Goal: Task Accomplishment & Management: Complete application form

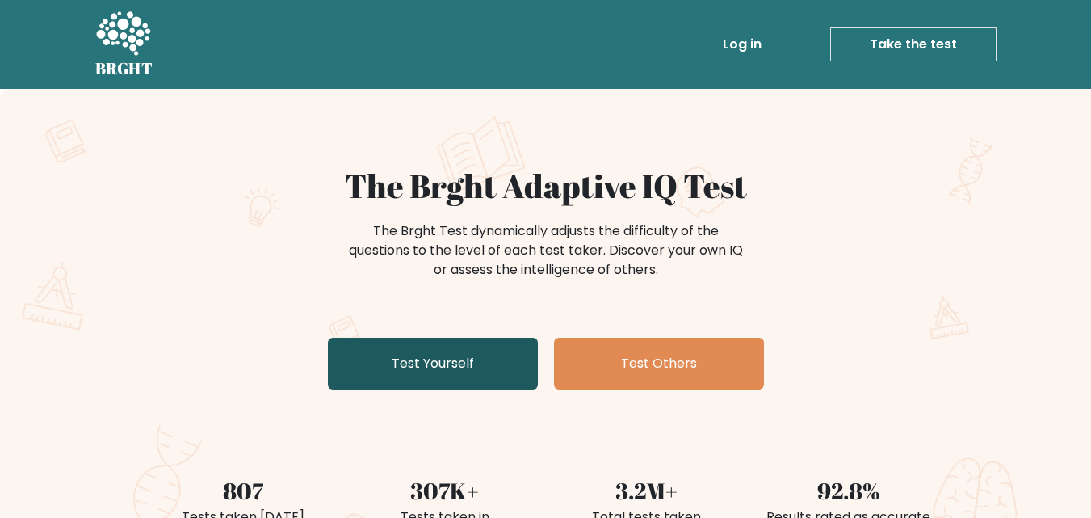
click at [423, 346] on link "Test Yourself" at bounding box center [433, 364] width 210 height 52
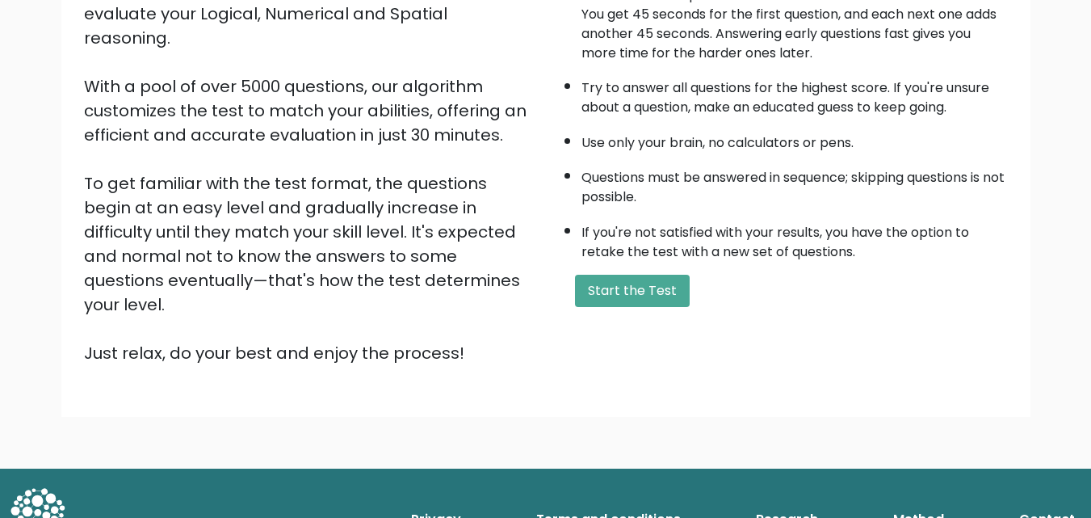
scroll to position [222, 0]
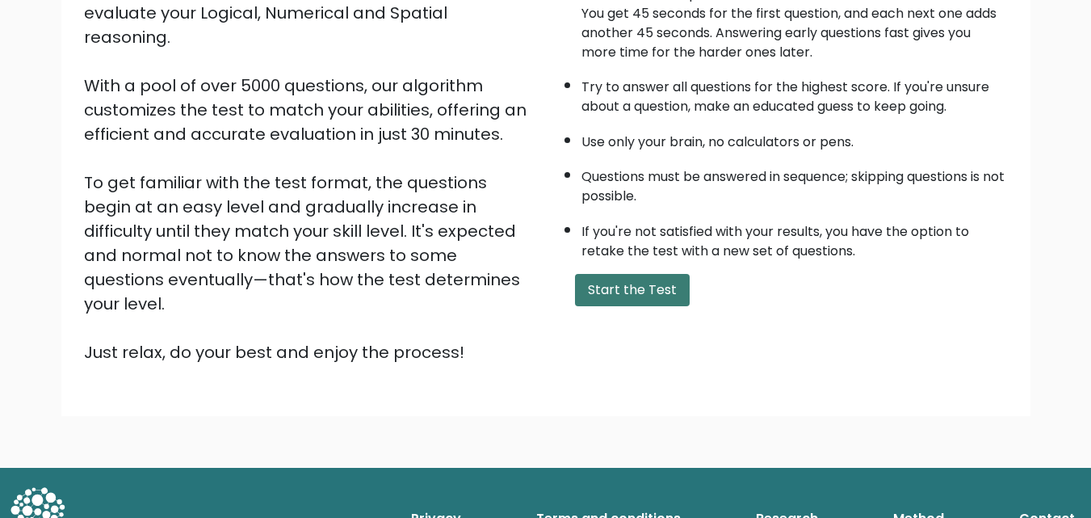
click at [631, 293] on button "Start the Test" at bounding box center [632, 290] width 115 height 32
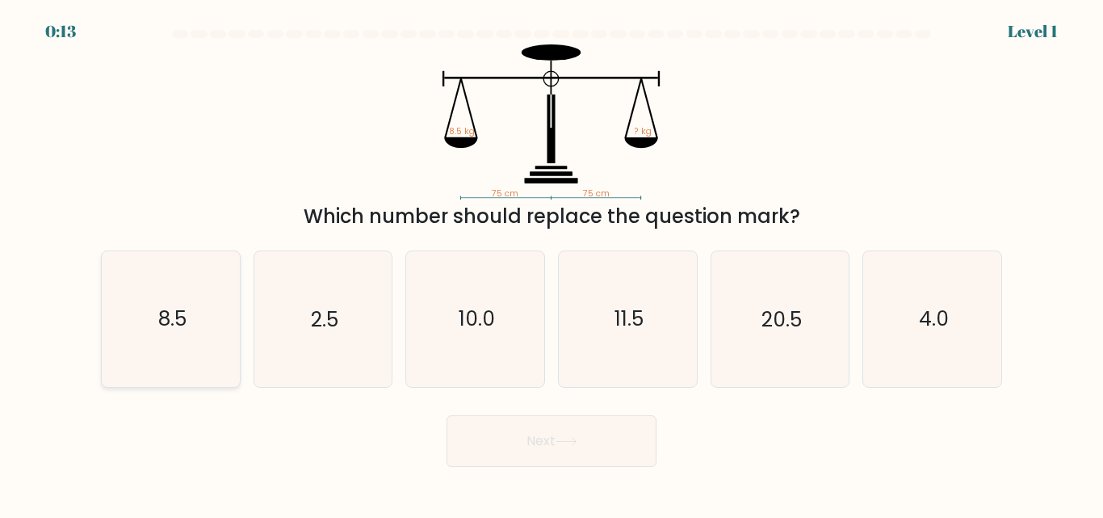
click at [208, 321] on icon "8.5" at bounding box center [170, 318] width 135 height 135
click at [551, 263] on input "a. 8.5" at bounding box center [551, 261] width 1 height 4
radio input "true"
click at [498, 446] on button "Next" at bounding box center [552, 441] width 210 height 52
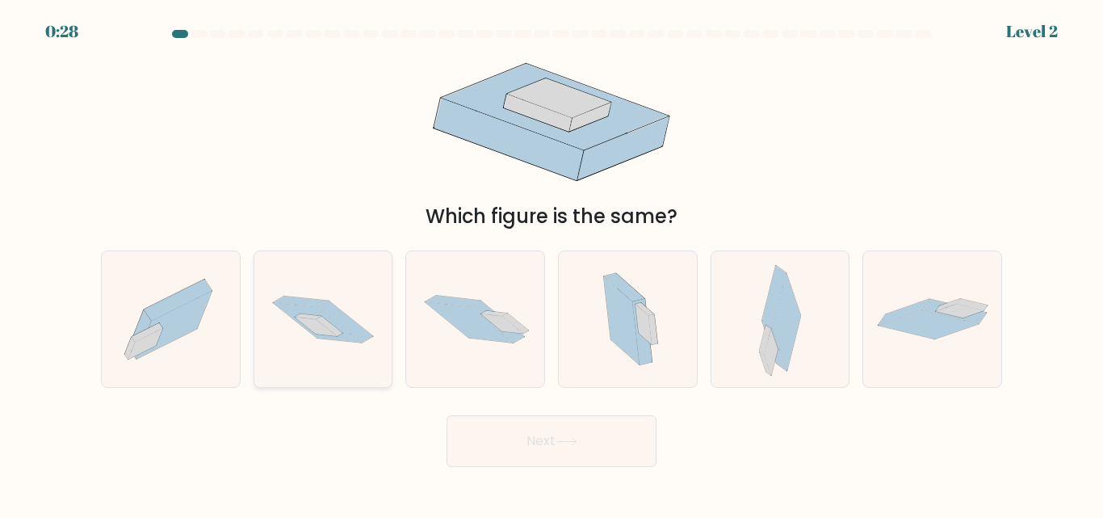
click at [347, 321] on icon at bounding box center [345, 321] width 55 height 42
click at [551, 263] on input "b." at bounding box center [551, 261] width 1 height 4
radio input "true"
click at [483, 436] on button "Next" at bounding box center [552, 441] width 210 height 52
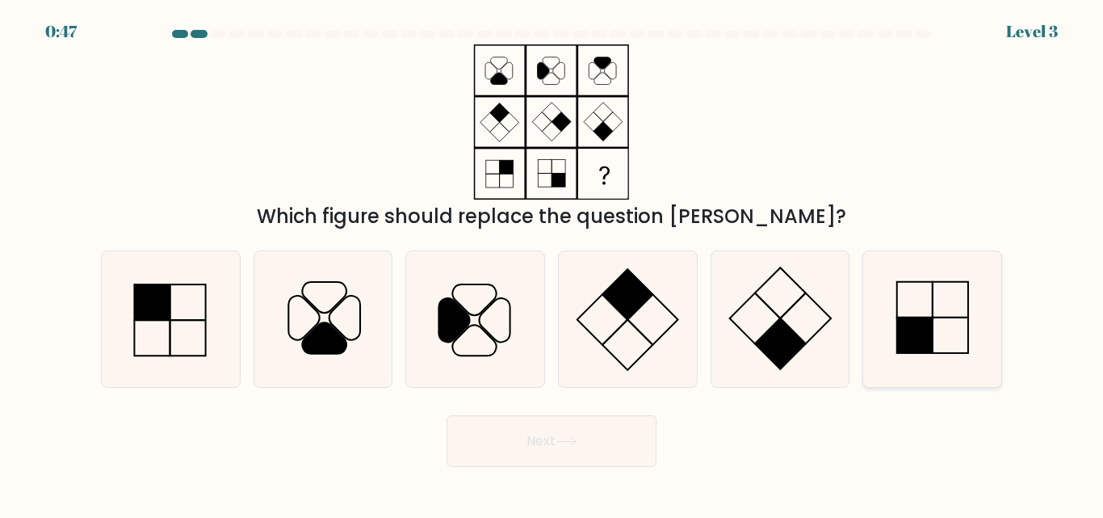
click at [875, 329] on icon at bounding box center [932, 318] width 135 height 135
click at [552, 263] on input "f." at bounding box center [551, 261] width 1 height 4
radio input "true"
click at [624, 451] on button "Next" at bounding box center [552, 441] width 210 height 52
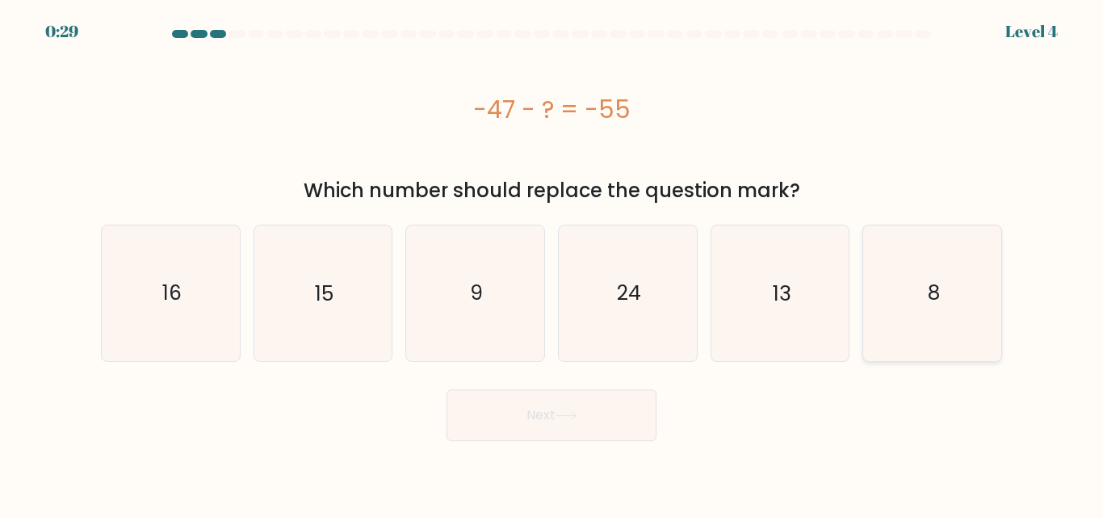
click at [873, 329] on icon "8" at bounding box center [932, 292] width 135 height 135
click at [552, 263] on input "f. 8" at bounding box center [551, 261] width 1 height 4
radio input "true"
click at [616, 419] on button "Next" at bounding box center [552, 415] width 210 height 52
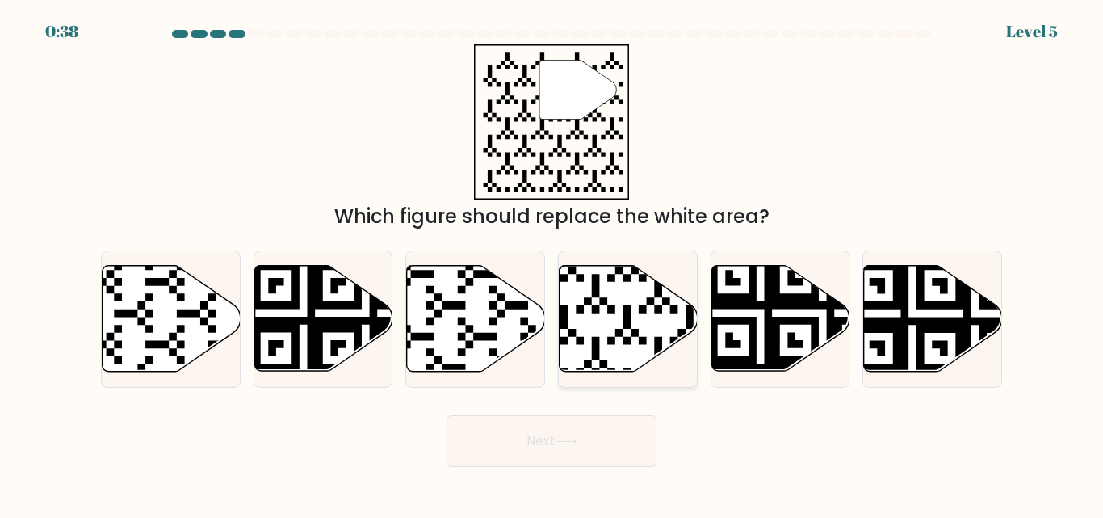
click at [597, 319] on icon at bounding box center [629, 319] width 138 height 106
click at [552, 263] on input "d." at bounding box center [551, 261] width 1 height 4
radio input "true"
click at [568, 437] on icon at bounding box center [567, 441] width 22 height 9
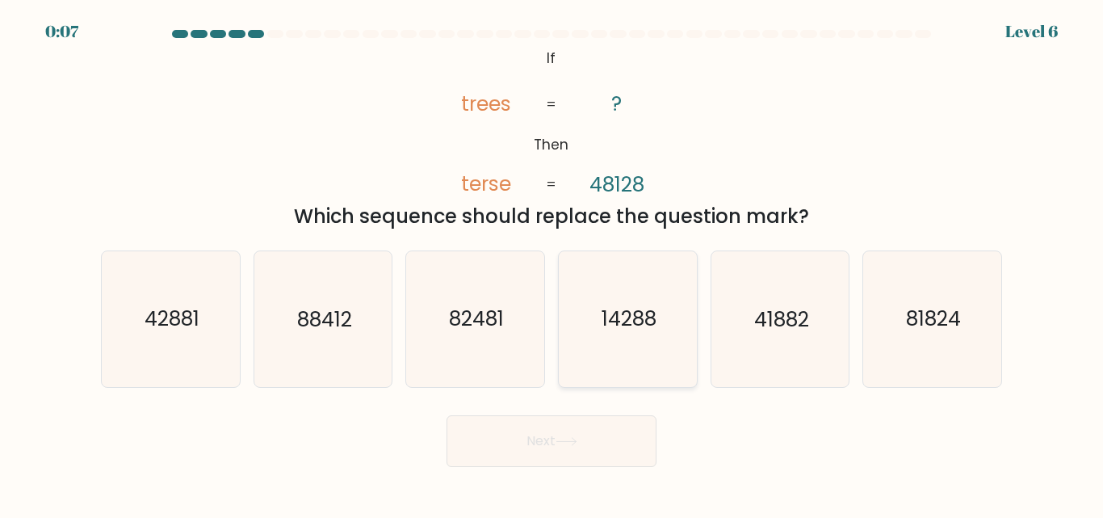
click at [673, 336] on icon "14288" at bounding box center [627, 318] width 135 height 135
click at [552, 263] on input "d. 14288" at bounding box center [551, 261] width 1 height 4
radio input "true"
click at [592, 457] on button "Next" at bounding box center [552, 441] width 210 height 52
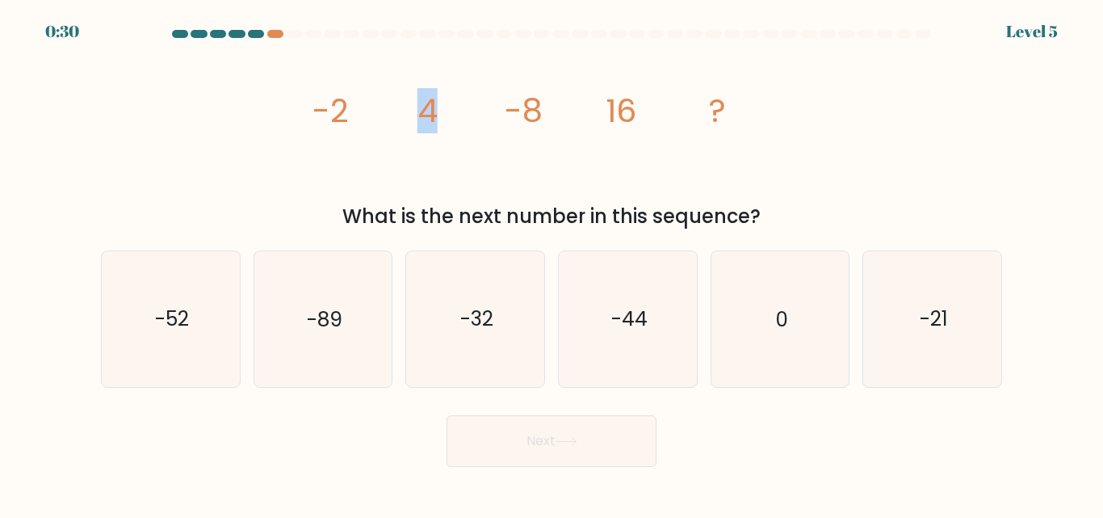
drag, startPoint x: 409, startPoint y: 170, endPoint x: 464, endPoint y: 163, distance: 55.3
click at [464, 163] on icon "image/svg+xml -2 4 -8 16 ?" at bounding box center [551, 121] width 484 height 155
click at [501, 279] on icon "-32" at bounding box center [475, 318] width 135 height 135
click at [551, 263] on input "c. -32" at bounding box center [551, 261] width 1 height 4
radio input "true"
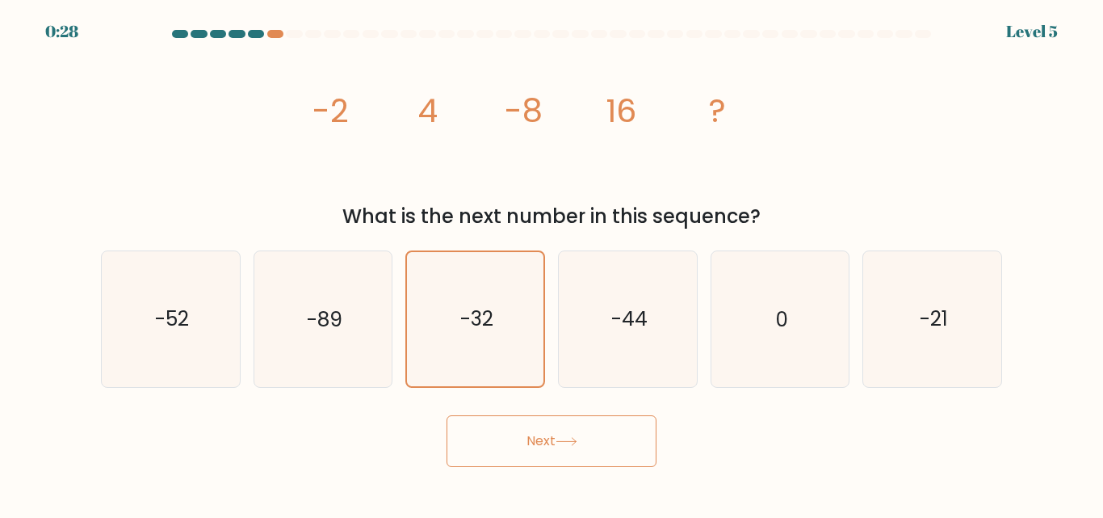
click at [535, 436] on button "Next" at bounding box center [552, 441] width 210 height 52
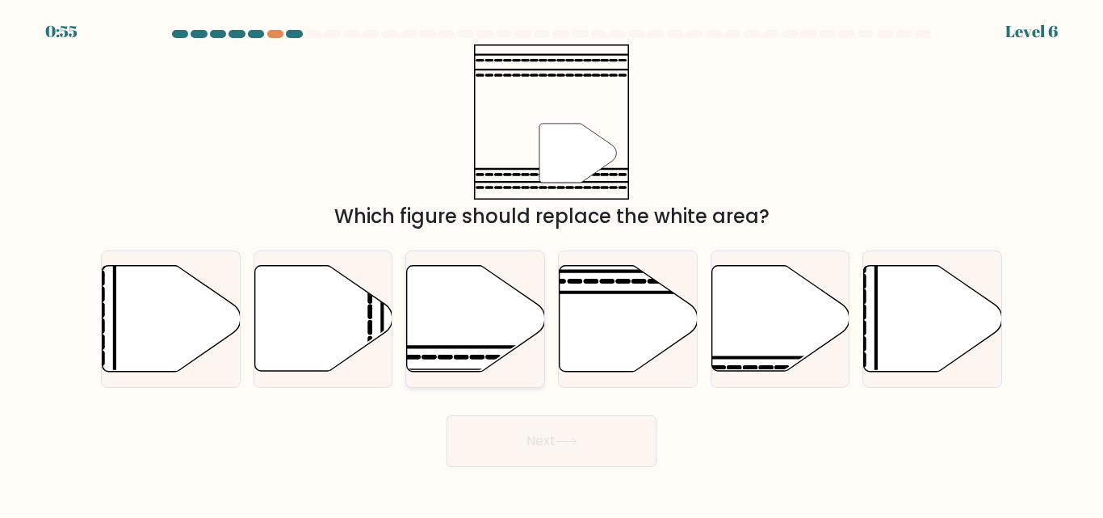
click at [464, 347] on line at bounding box center [429, 347] width 278 height 0
click at [551, 263] on input "c." at bounding box center [551, 261] width 1 height 4
radio input "true"
click at [533, 431] on button "Next" at bounding box center [552, 441] width 210 height 52
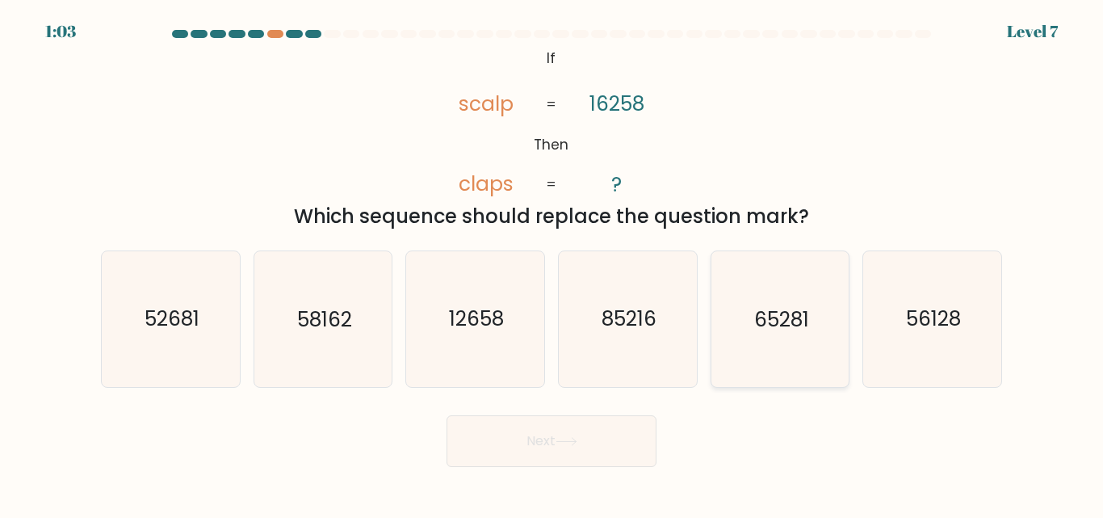
click at [820, 313] on icon "65281" at bounding box center [779, 318] width 135 height 135
click at [552, 263] on input "e. 65281" at bounding box center [551, 261] width 1 height 4
radio input "true"
click at [602, 439] on button "Next" at bounding box center [552, 441] width 210 height 52
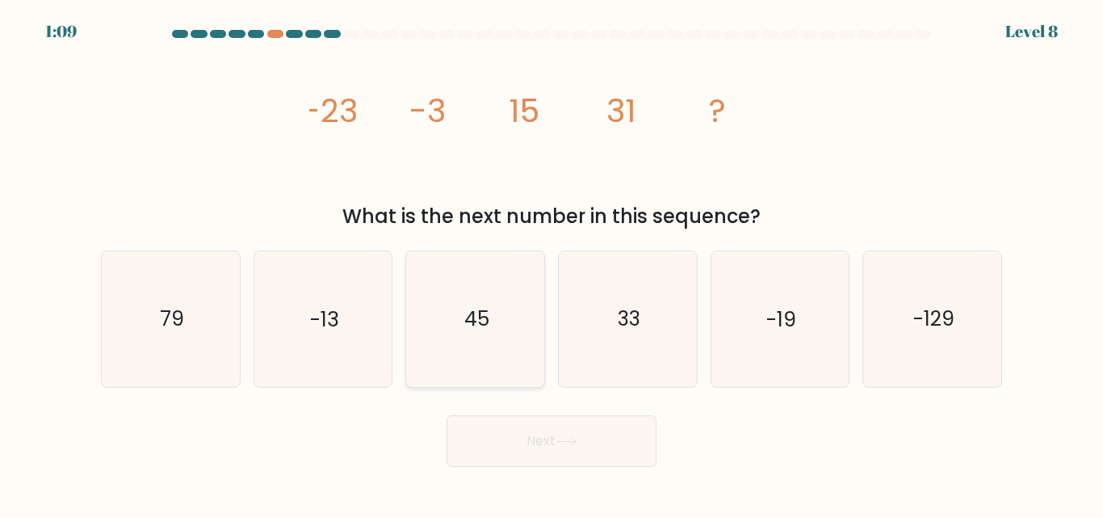
click at [515, 319] on icon "45" at bounding box center [475, 318] width 135 height 135
click at [551, 263] on input "c. 45" at bounding box center [551, 261] width 1 height 4
radio input "true"
drag, startPoint x: 676, startPoint y: 305, endPoint x: 655, endPoint y: 138, distance: 168.4
click at [655, 138] on icon "image/svg+xml -23 -3 15 31 ?" at bounding box center [551, 121] width 484 height 155
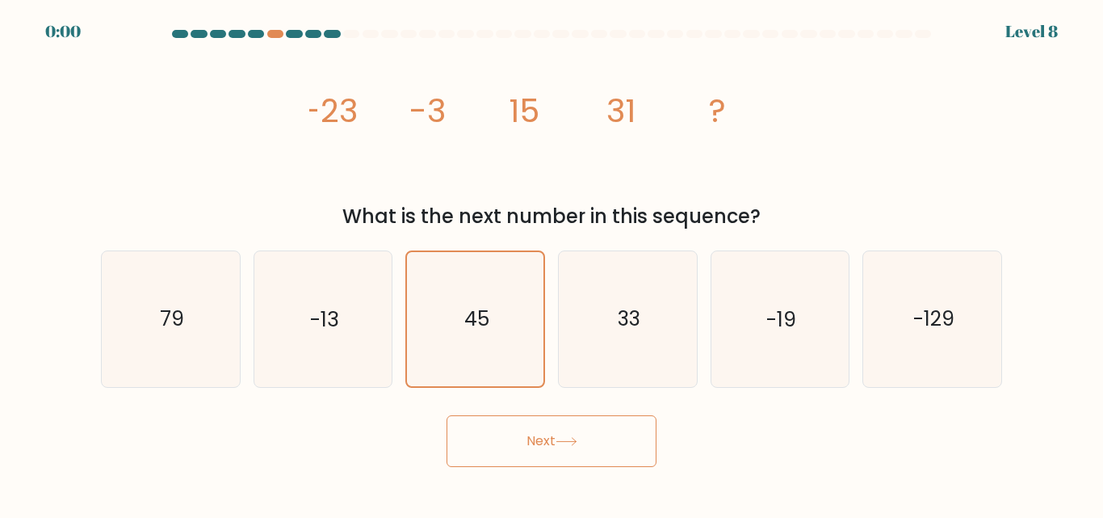
click at [617, 436] on button "Next" at bounding box center [552, 441] width 210 height 52
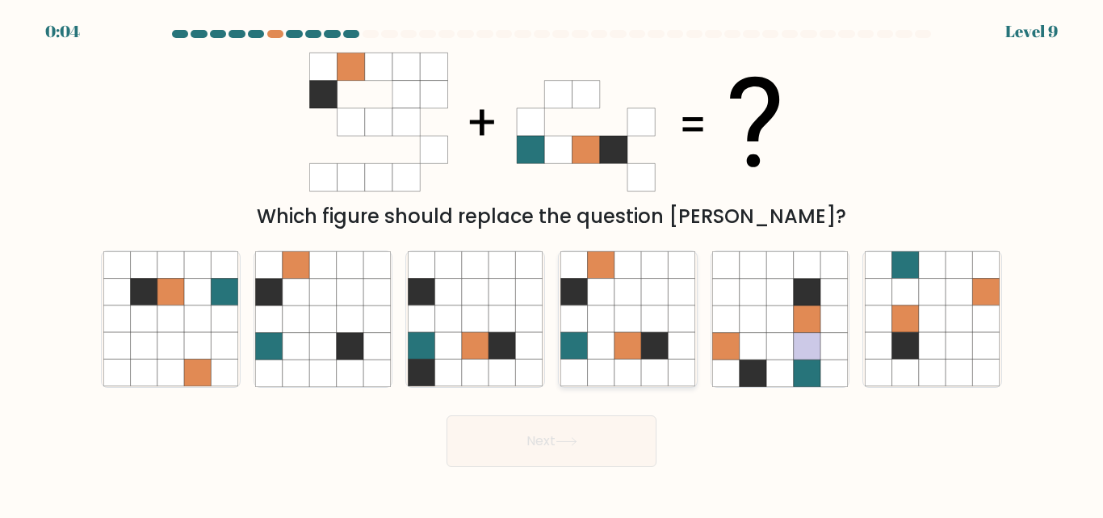
click at [600, 296] on icon at bounding box center [600, 292] width 27 height 27
click at [552, 263] on input "d." at bounding box center [551, 261] width 1 height 4
radio input "true"
click at [576, 426] on button "Next" at bounding box center [552, 441] width 210 height 52
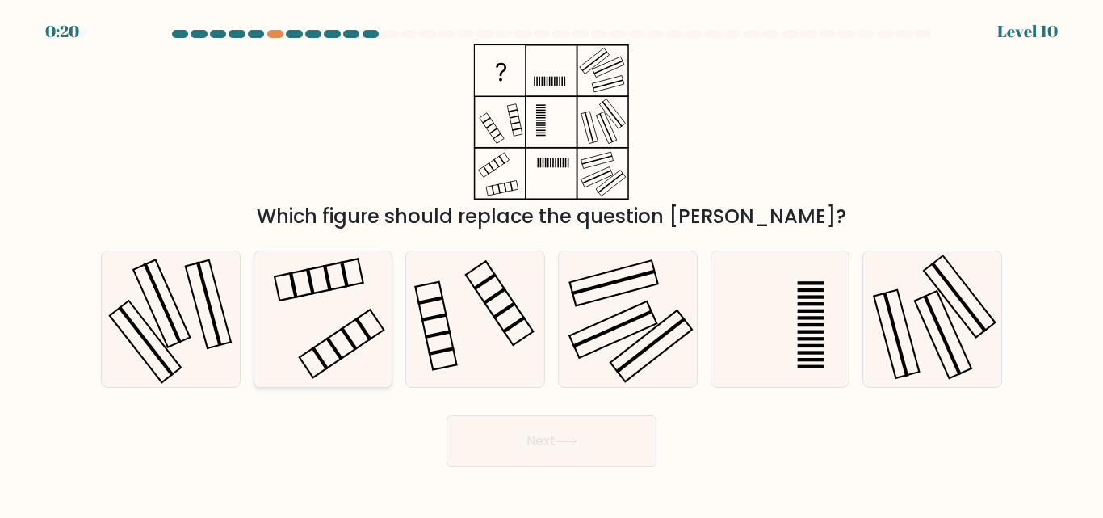
click at [388, 295] on icon at bounding box center [322, 318] width 135 height 135
click at [551, 263] on input "b." at bounding box center [551, 261] width 1 height 4
radio input "true"
click at [495, 448] on button "Next" at bounding box center [552, 441] width 210 height 52
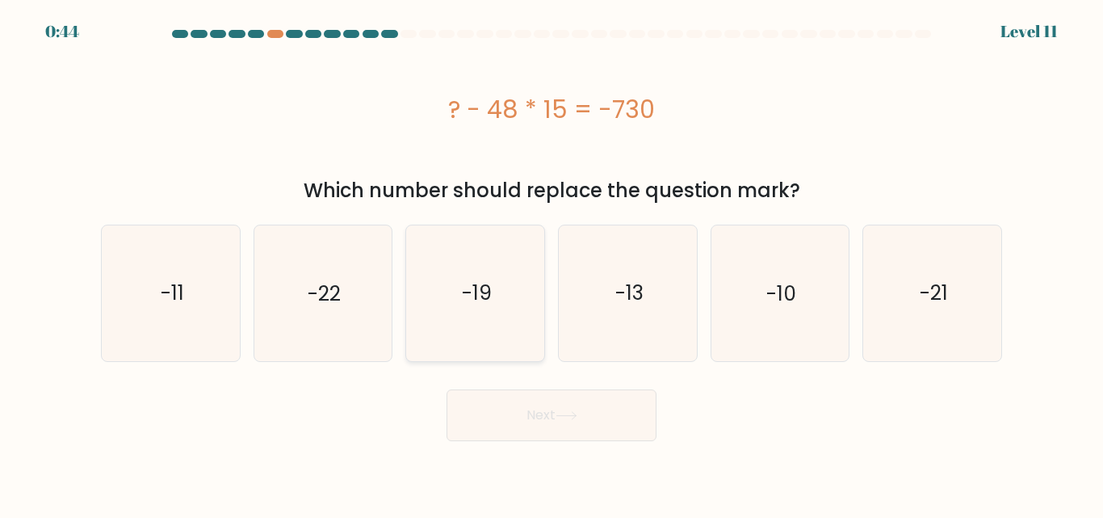
click at [514, 258] on icon "-19" at bounding box center [475, 292] width 135 height 135
click at [551, 259] on input "c. -19" at bounding box center [551, 261] width 1 height 4
radio input "true"
click at [522, 415] on button "Next" at bounding box center [552, 415] width 210 height 52
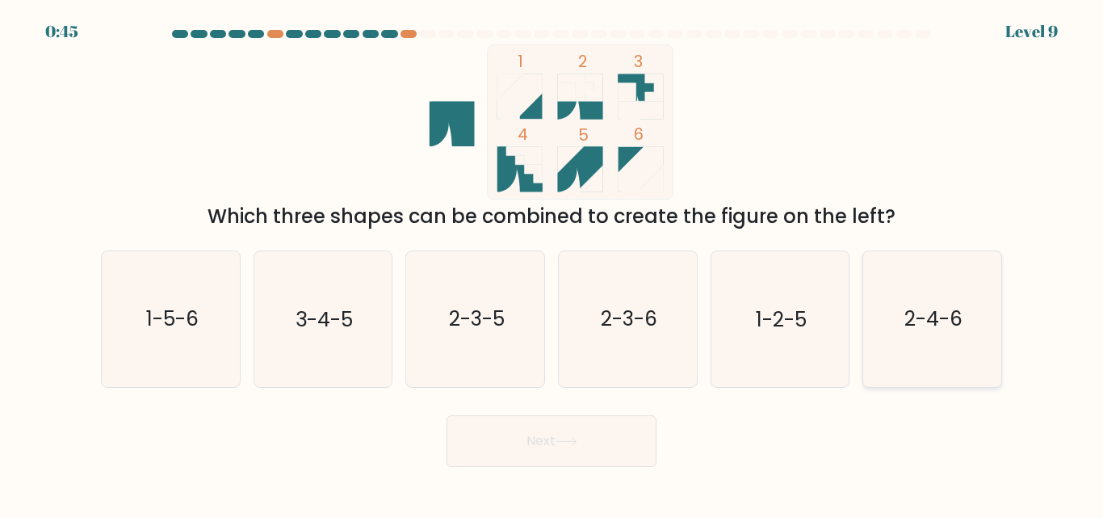
click at [876, 341] on icon "2-4-6" at bounding box center [932, 318] width 135 height 135
click at [552, 263] on input "f. 2-4-6" at bounding box center [551, 261] width 1 height 4
radio input "true"
click at [625, 428] on button "Next" at bounding box center [552, 441] width 210 height 52
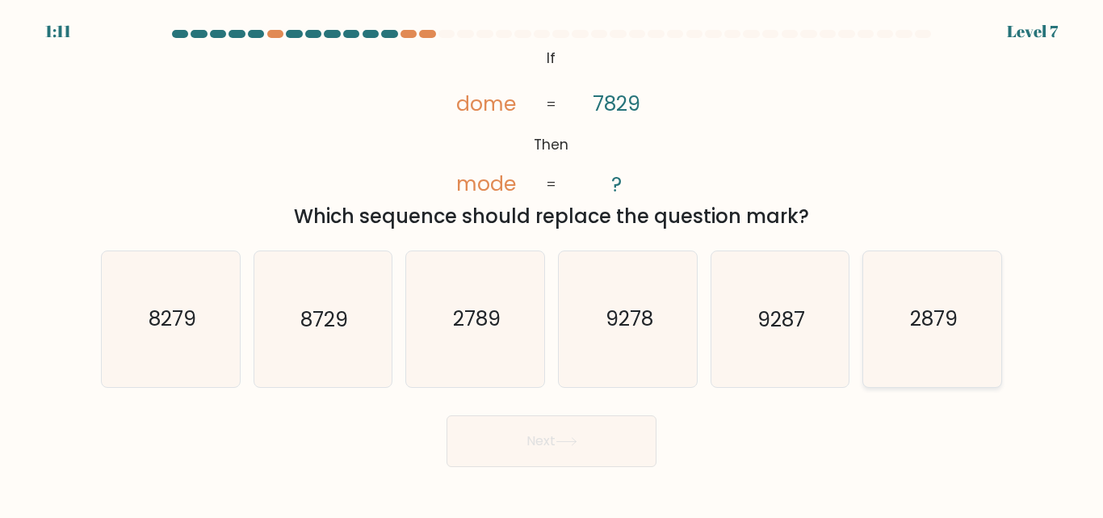
click at [887, 327] on icon "2879" at bounding box center [932, 318] width 135 height 135
click at [552, 263] on input "f. 2879" at bounding box center [551, 261] width 1 height 4
radio input "true"
click at [615, 435] on button "Next" at bounding box center [552, 441] width 210 height 52
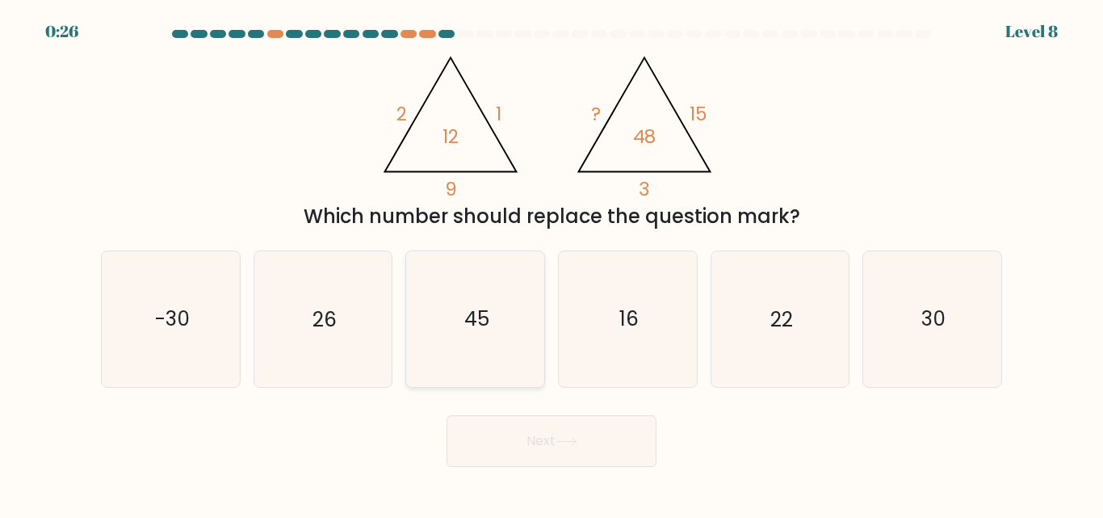
click at [506, 305] on icon "45" at bounding box center [475, 318] width 135 height 135
click at [551, 263] on input "c. 45" at bounding box center [551, 261] width 1 height 4
radio input "true"
click at [561, 434] on button "Next" at bounding box center [552, 441] width 210 height 52
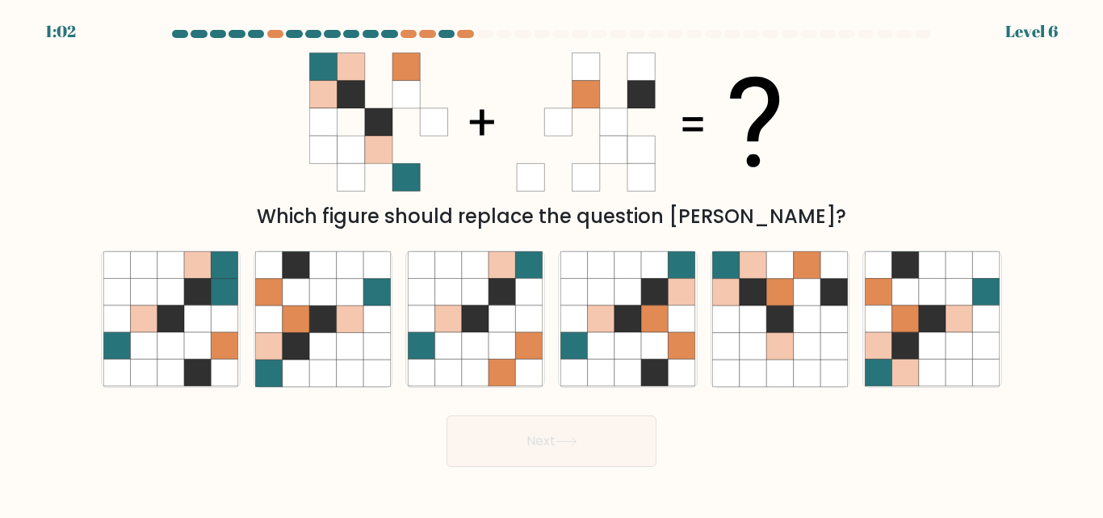
click at [572, 452] on button "Next" at bounding box center [552, 441] width 210 height 52
click at [539, 342] on icon at bounding box center [529, 346] width 27 height 27
click at [551, 263] on input "c." at bounding box center [551, 261] width 1 height 4
radio input "true"
click at [593, 443] on button "Next" at bounding box center [552, 441] width 210 height 52
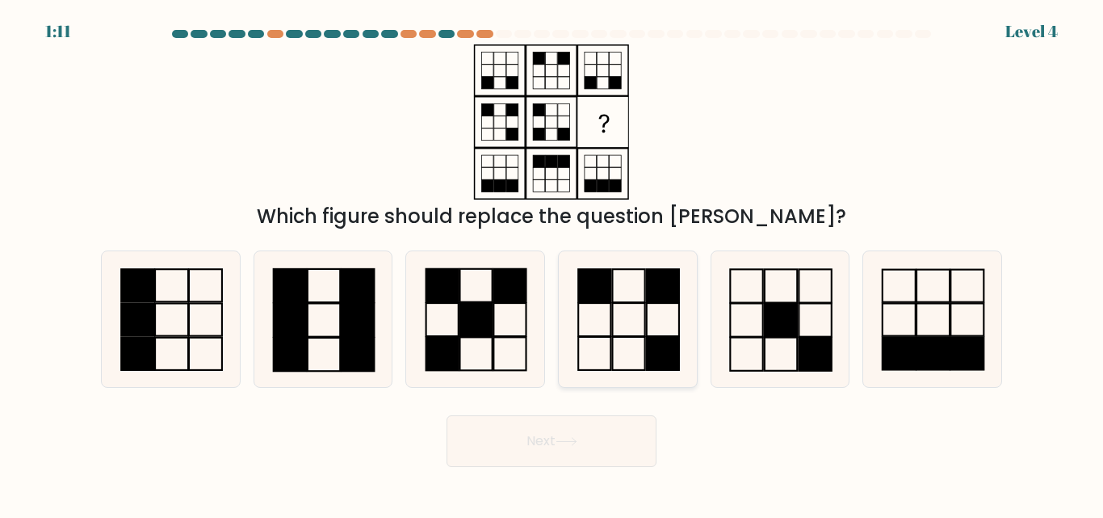
click at [635, 348] on icon at bounding box center [627, 318] width 135 height 135
click at [552, 263] on input "d." at bounding box center [551, 261] width 1 height 4
radio input "true"
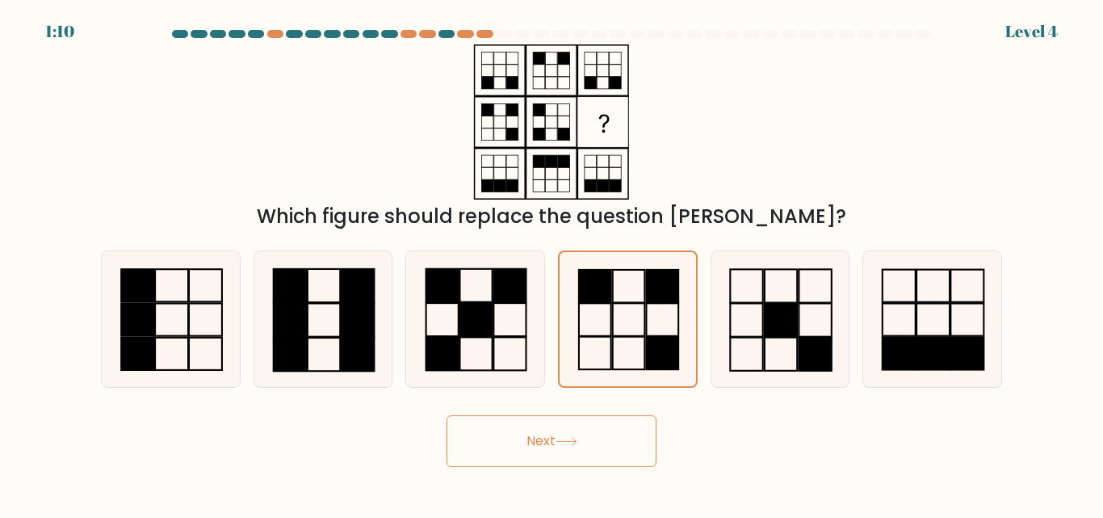
click at [602, 454] on button "Next" at bounding box center [552, 441] width 210 height 52
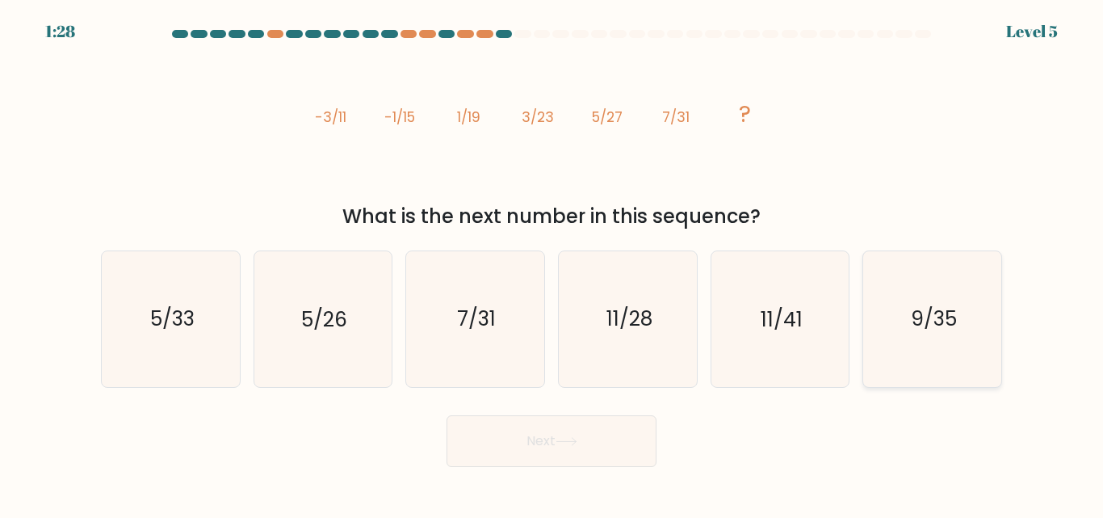
click at [872, 287] on icon "9/35" at bounding box center [932, 318] width 135 height 135
click at [552, 263] on input "f. 9/35" at bounding box center [551, 261] width 1 height 4
radio input "true"
click at [607, 445] on button "Next" at bounding box center [552, 441] width 210 height 52
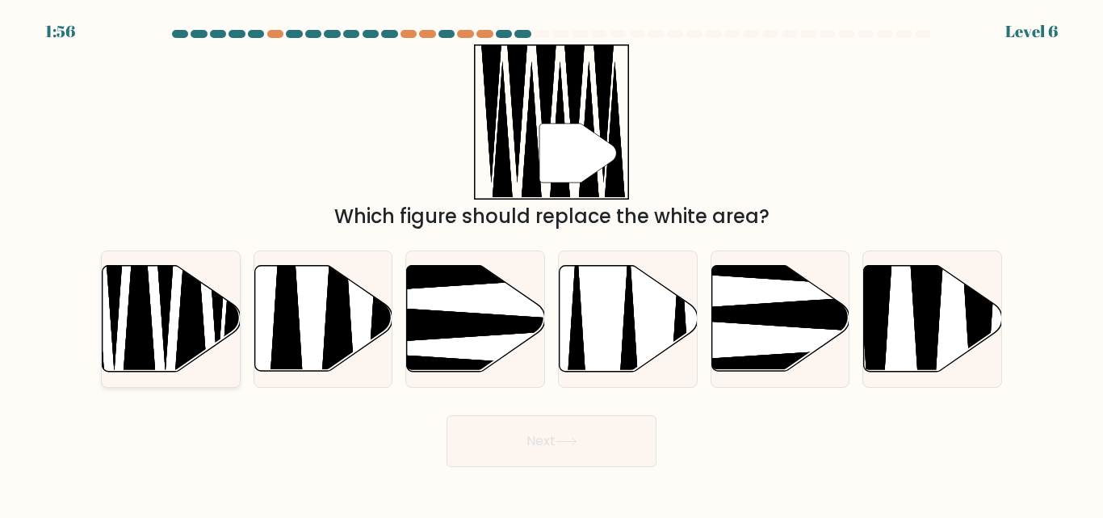
click at [210, 338] on icon at bounding box center [172, 319] width 138 height 106
click at [551, 263] on input "a." at bounding box center [551, 261] width 1 height 4
radio input "true"
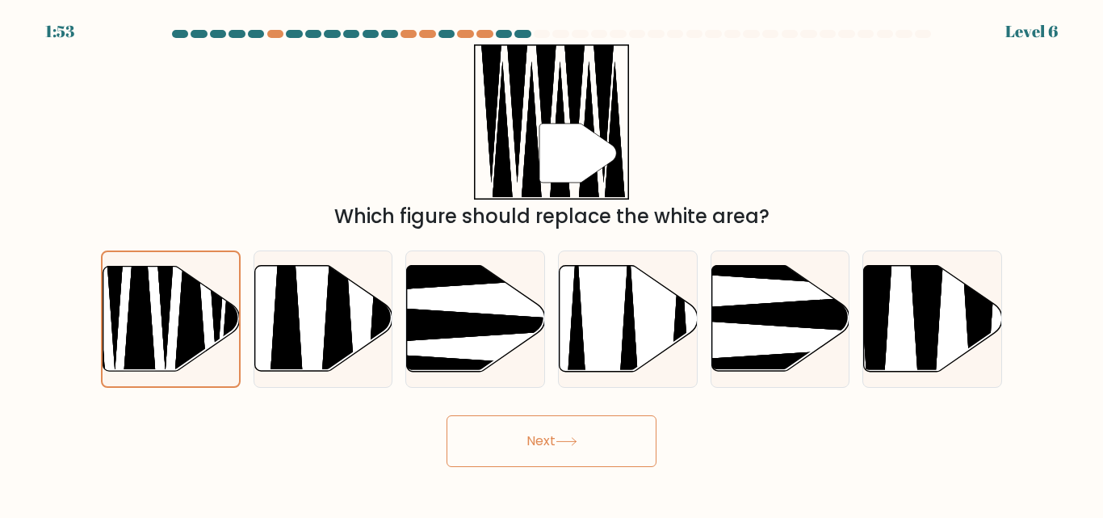
click at [498, 420] on button "Next" at bounding box center [552, 441] width 210 height 52
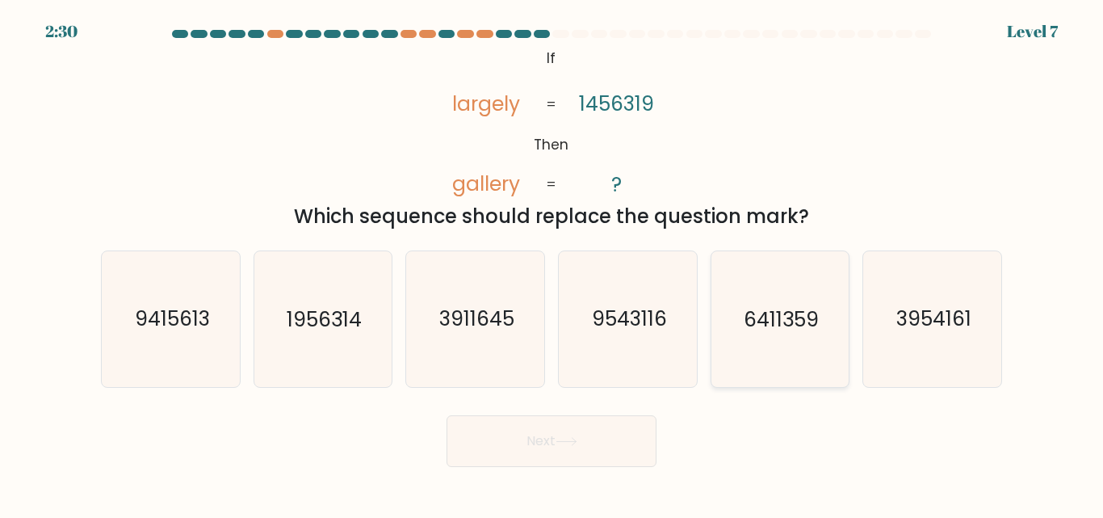
click at [738, 309] on icon "6411359" at bounding box center [779, 318] width 135 height 135
click at [552, 263] on input "e. 6411359" at bounding box center [551, 261] width 1 height 4
radio input "true"
click at [602, 430] on button "Next" at bounding box center [552, 441] width 210 height 52
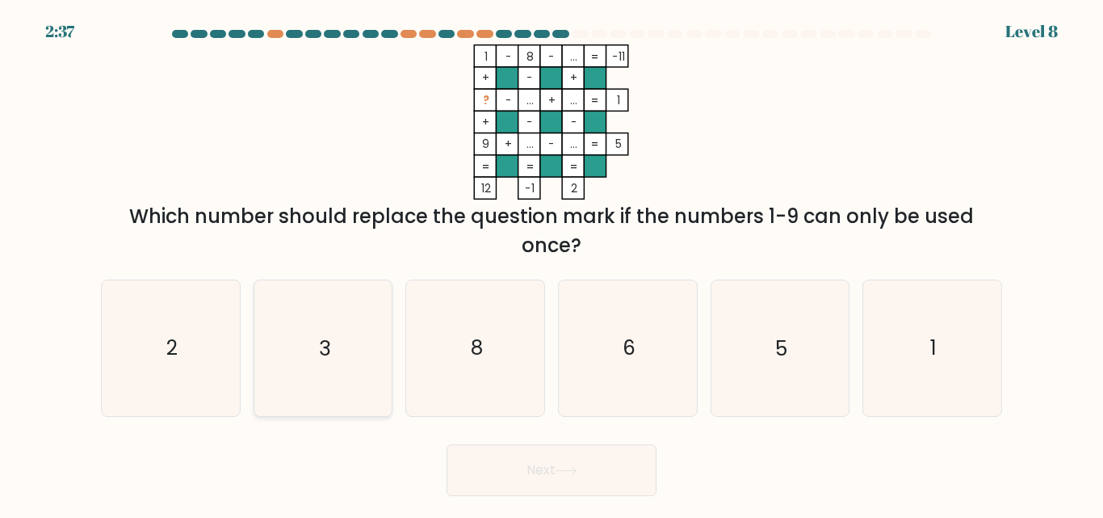
click at [346, 390] on icon "3" at bounding box center [322, 347] width 135 height 135
click at [551, 263] on input "b. 3" at bounding box center [551, 261] width 1 height 4
radio input "true"
click at [467, 470] on button "Next" at bounding box center [552, 470] width 210 height 52
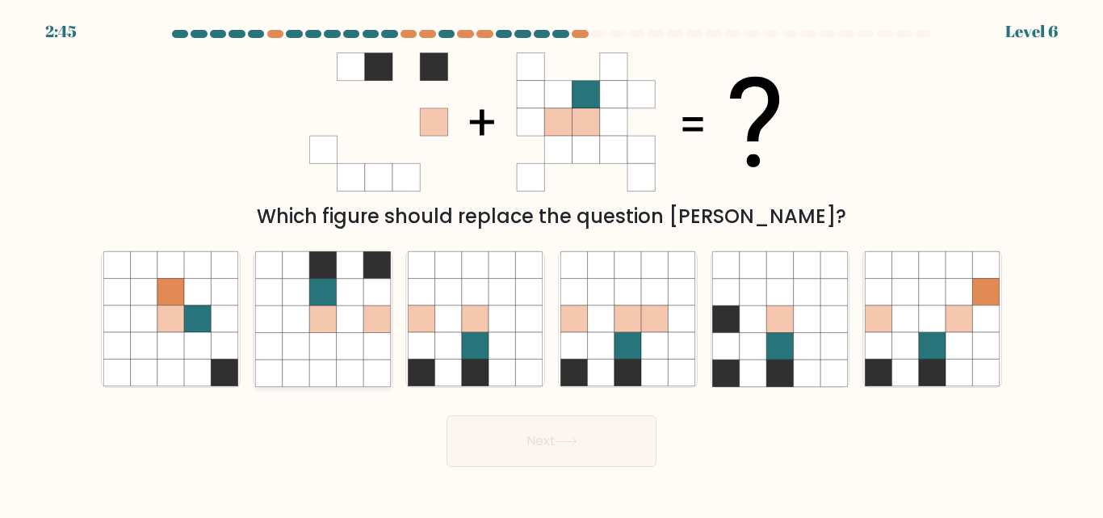
click at [350, 342] on icon at bounding box center [350, 346] width 27 height 27
click at [551, 263] on input "b." at bounding box center [551, 261] width 1 height 4
radio input "true"
click at [517, 480] on body "2:30 Level 6" at bounding box center [551, 259] width 1103 height 518
click at [572, 429] on button "Next" at bounding box center [552, 441] width 210 height 52
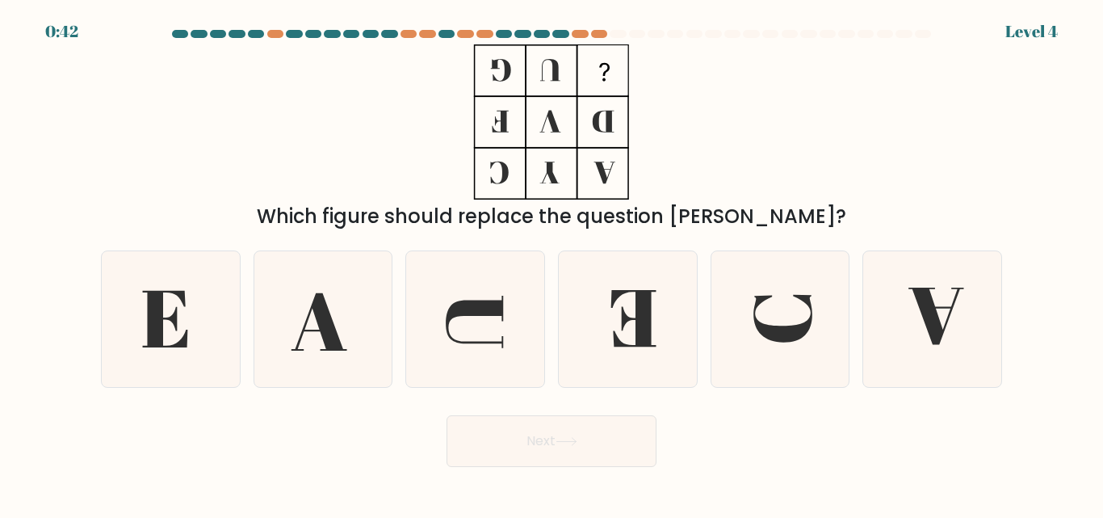
click at [616, 37] on div at bounding box center [618, 34] width 16 height 8
click at [614, 38] on div at bounding box center [551, 37] width 920 height 15
click at [614, 31] on div at bounding box center [618, 34] width 16 height 8
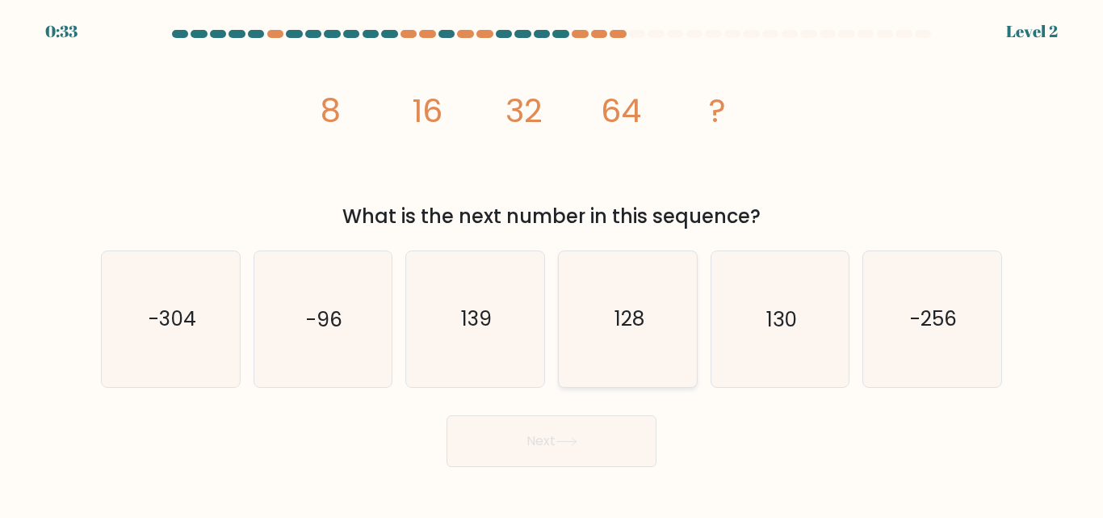
click at [641, 328] on text "128" at bounding box center [629, 319] width 30 height 28
click at [552, 263] on input "d. 128" at bounding box center [551, 261] width 1 height 4
radio input "true"
click at [563, 437] on icon at bounding box center [567, 441] width 22 height 9
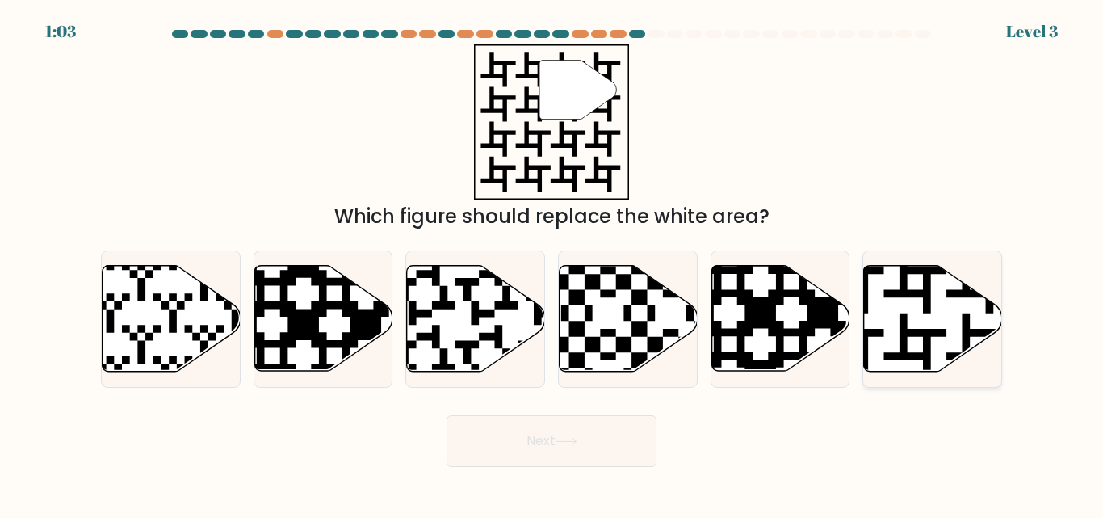
click at [912, 321] on icon at bounding box center [933, 319] width 138 height 106
click at [552, 263] on input "f." at bounding box center [551, 261] width 1 height 4
radio input "true"
click at [573, 429] on button "Next" at bounding box center [552, 441] width 210 height 52
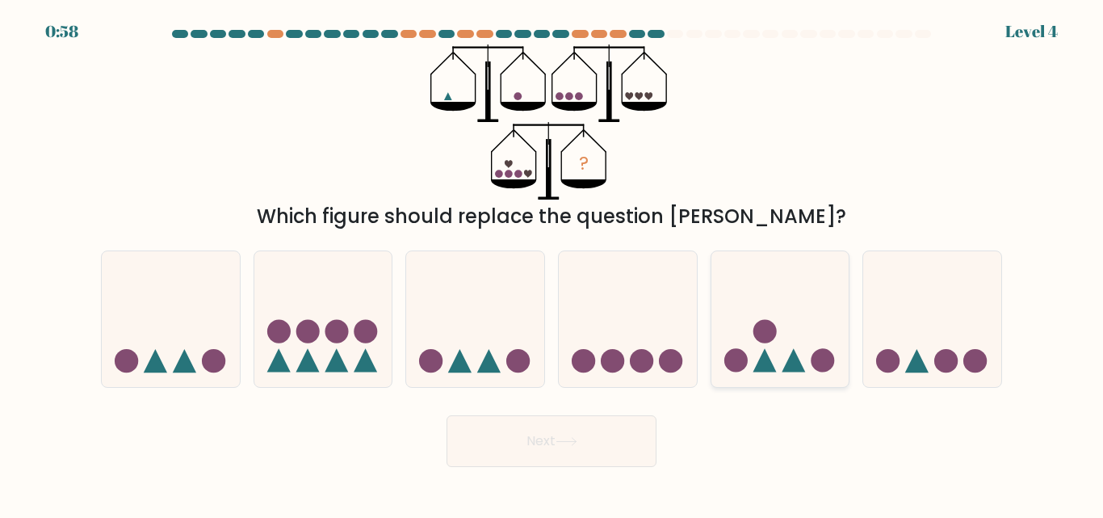
click at [785, 329] on icon at bounding box center [780, 319] width 138 height 114
click at [552, 263] on input "e." at bounding box center [551, 261] width 1 height 4
radio input "true"
click at [618, 435] on button "Next" at bounding box center [552, 441] width 210 height 52
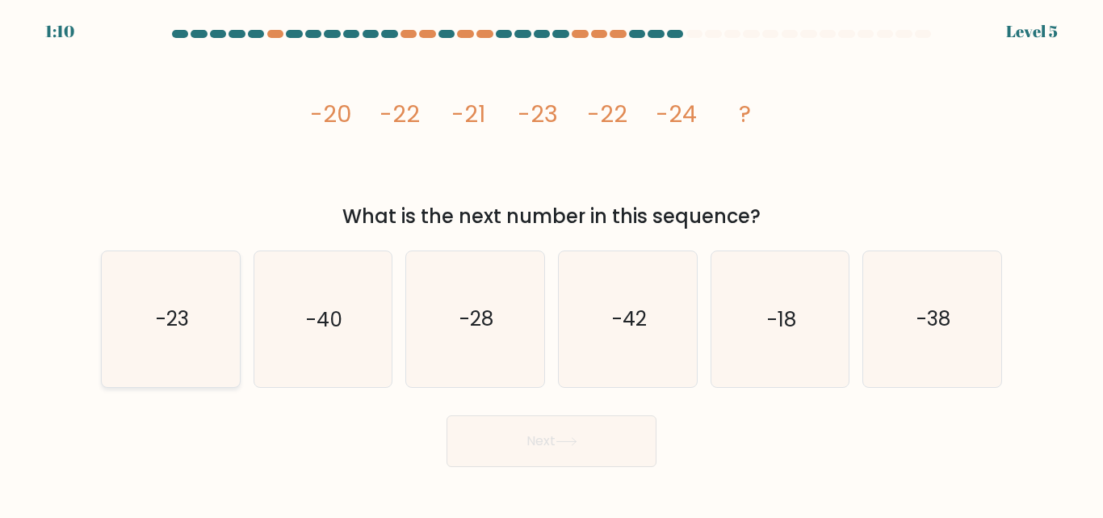
click at [203, 330] on icon "-23" at bounding box center [170, 318] width 135 height 135
click at [551, 263] on input "a. -23" at bounding box center [551, 261] width 1 height 4
radio input "true"
click at [480, 430] on button "Next" at bounding box center [552, 441] width 210 height 52
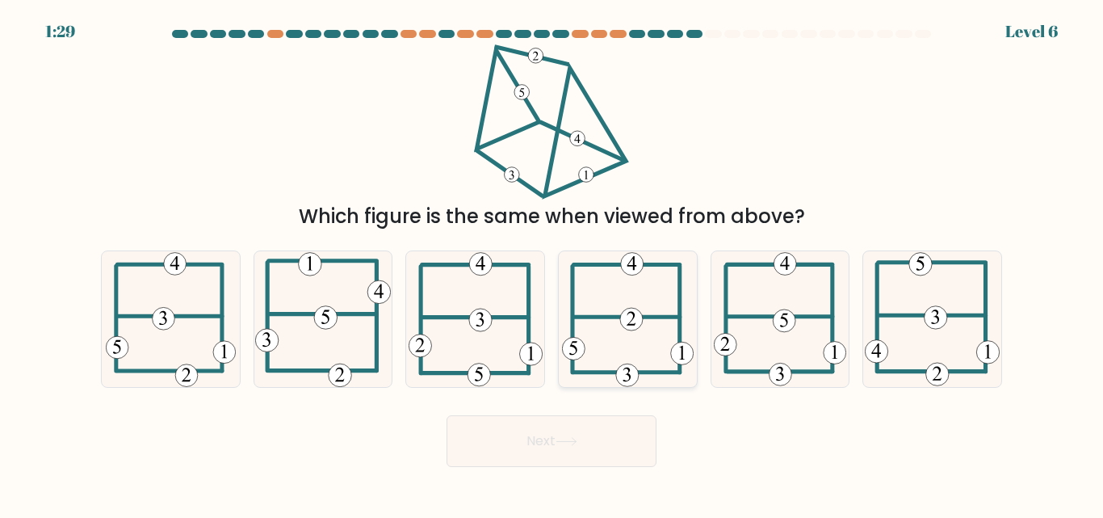
click at [641, 314] on 232 at bounding box center [631, 319] width 23 height 23
click at [552, 263] on input "d." at bounding box center [551, 261] width 1 height 4
radio input "true"
click at [594, 436] on button "Next" at bounding box center [552, 441] width 210 height 52
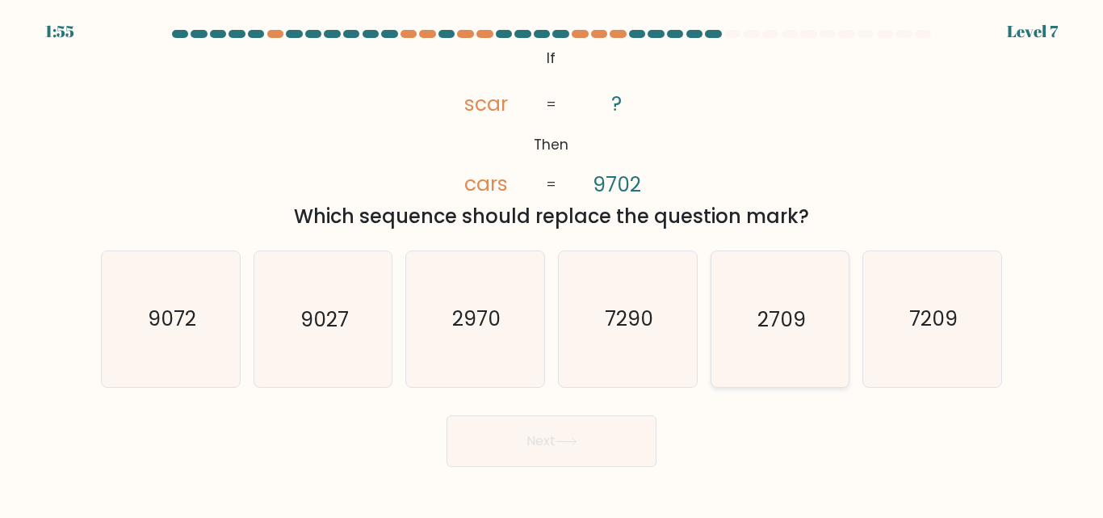
click at [731, 338] on icon "2709" at bounding box center [779, 318] width 135 height 135
click at [552, 263] on input "e. 2709" at bounding box center [551, 261] width 1 height 4
radio input "true"
click at [592, 459] on button "Next" at bounding box center [552, 441] width 210 height 52
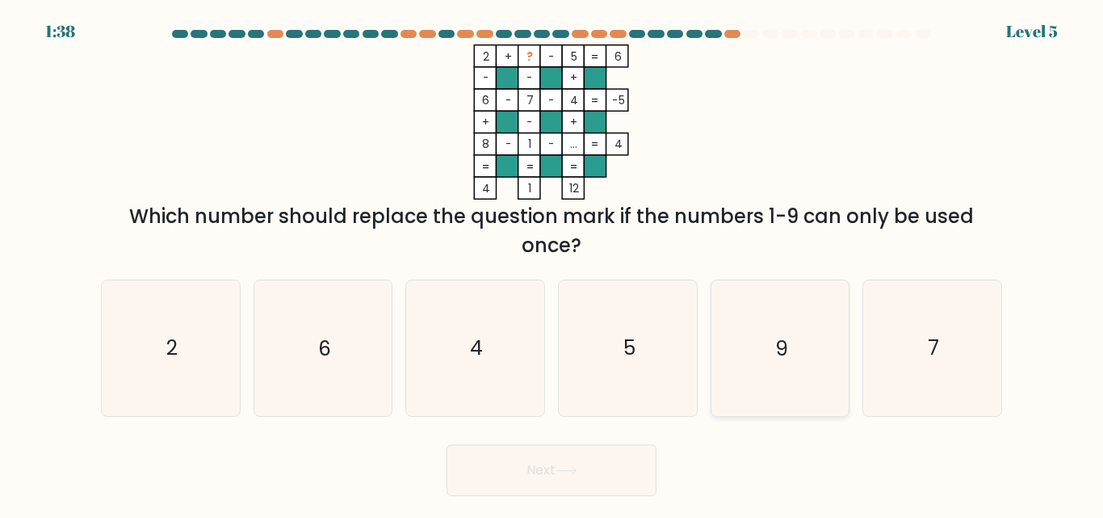
click at [736, 340] on icon "9" at bounding box center [779, 347] width 135 height 135
click at [552, 263] on input "e. 9" at bounding box center [551, 261] width 1 height 4
radio input "true"
click at [590, 482] on button "Next" at bounding box center [552, 470] width 210 height 52
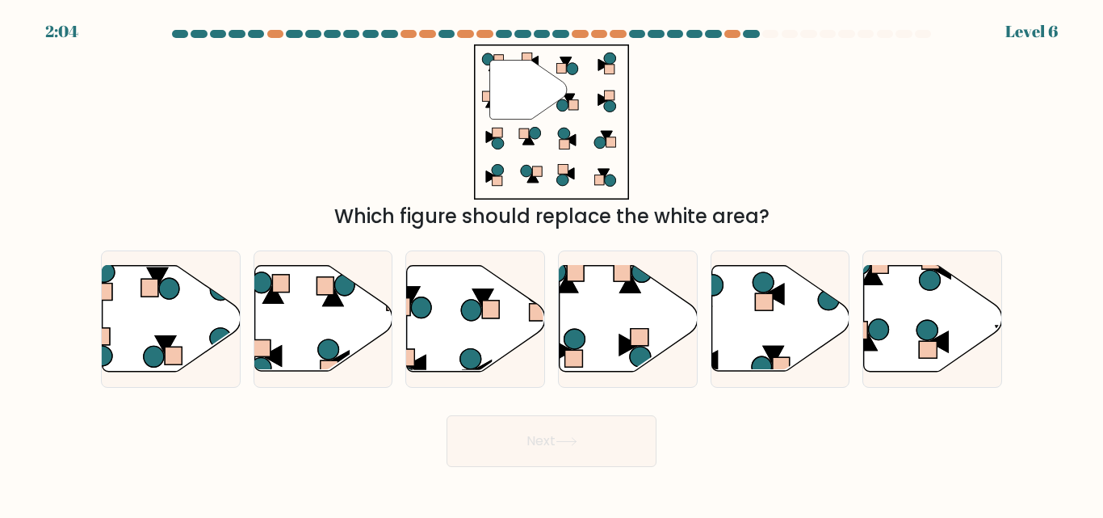
drag, startPoint x: 506, startPoint y: 86, endPoint x: 517, endPoint y: 103, distance: 19.9
click at [517, 103] on icon at bounding box center [527, 90] width 77 height 59
click at [596, 308] on icon at bounding box center [629, 319] width 138 height 106
click at [552, 263] on input "d." at bounding box center [551, 261] width 1 height 4
radio input "true"
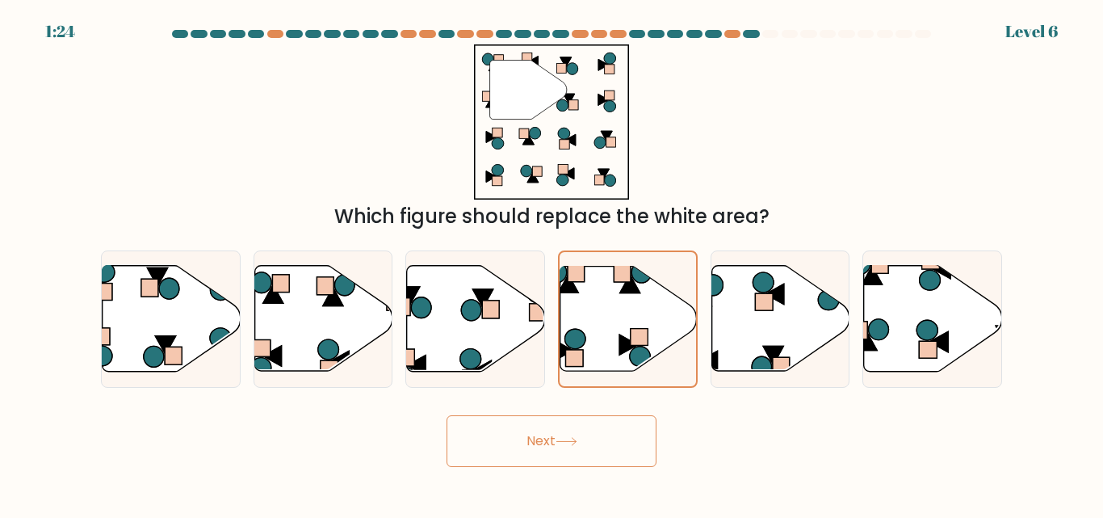
click at [589, 427] on button "Next" at bounding box center [552, 441] width 210 height 52
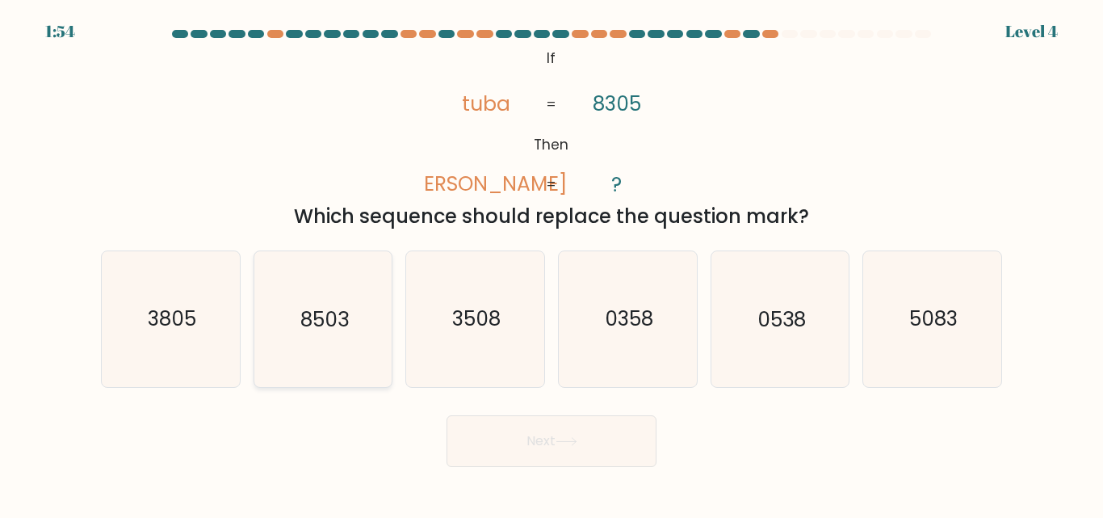
click at [319, 348] on icon "8503" at bounding box center [322, 318] width 135 height 135
click at [551, 263] on input "b. 8503" at bounding box center [551, 261] width 1 height 4
radio input "true"
click at [497, 428] on button "Next" at bounding box center [552, 441] width 210 height 52
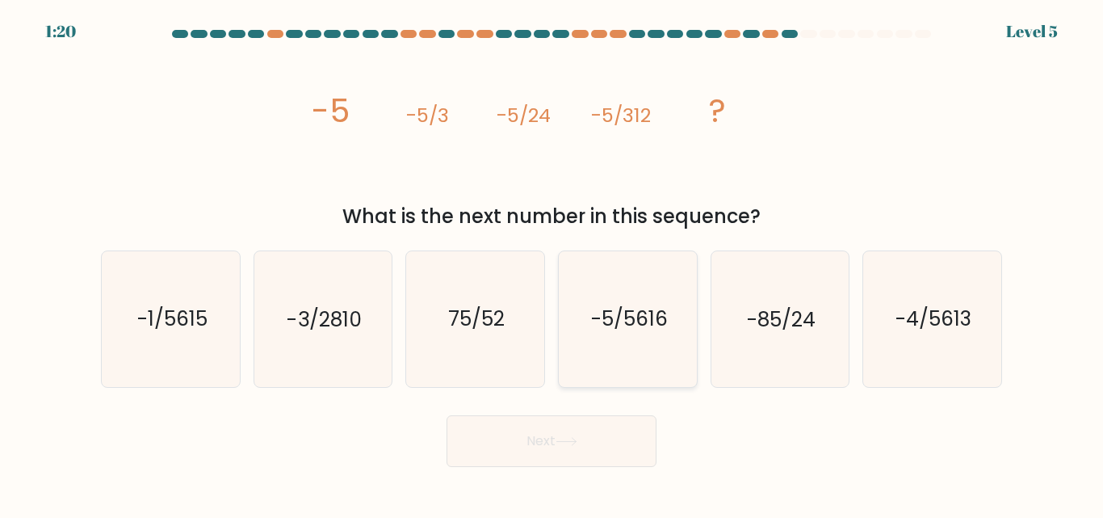
click at [624, 283] on icon "-5/5616" at bounding box center [627, 318] width 135 height 135
click at [552, 263] on input "d. -5/5616" at bounding box center [551, 261] width 1 height 4
radio input "true"
click at [578, 422] on button "Next" at bounding box center [552, 441] width 210 height 52
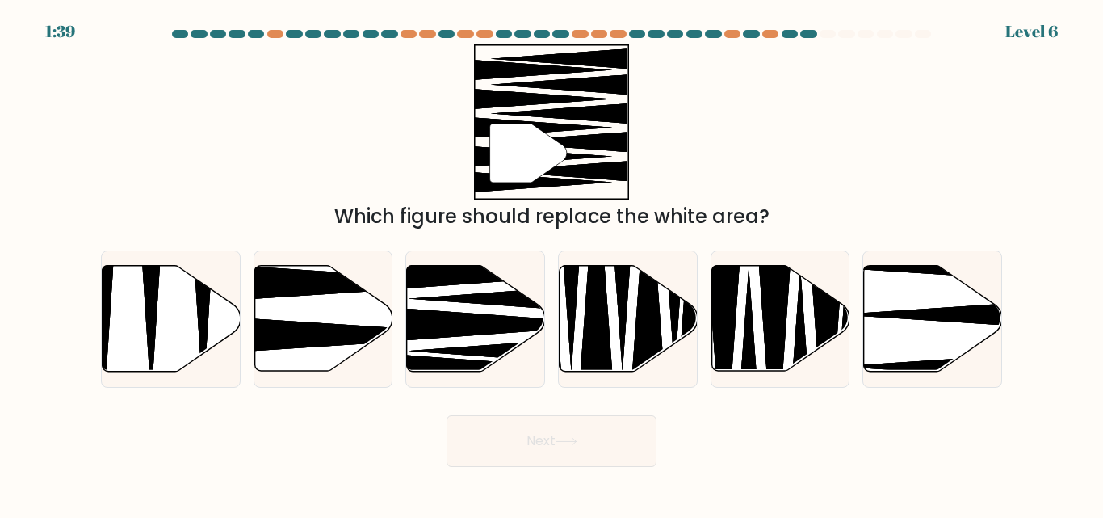
click at [551, 323] on div "d." at bounding box center [627, 318] width 153 height 136
click at [504, 315] on icon at bounding box center [476, 319] width 138 height 106
click at [551, 263] on input "c." at bounding box center [551, 261] width 1 height 4
radio input "true"
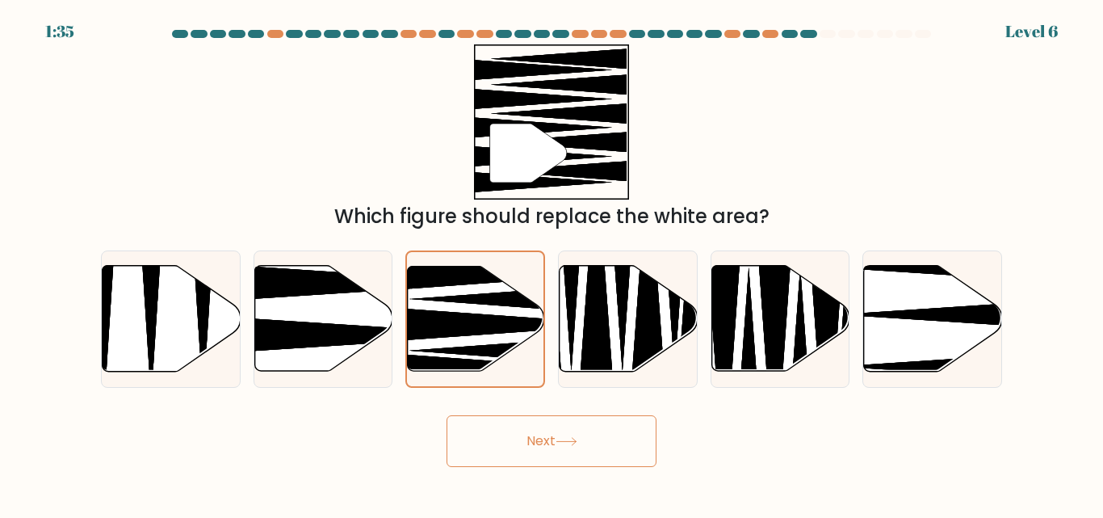
click at [561, 447] on button "Next" at bounding box center [552, 441] width 210 height 52
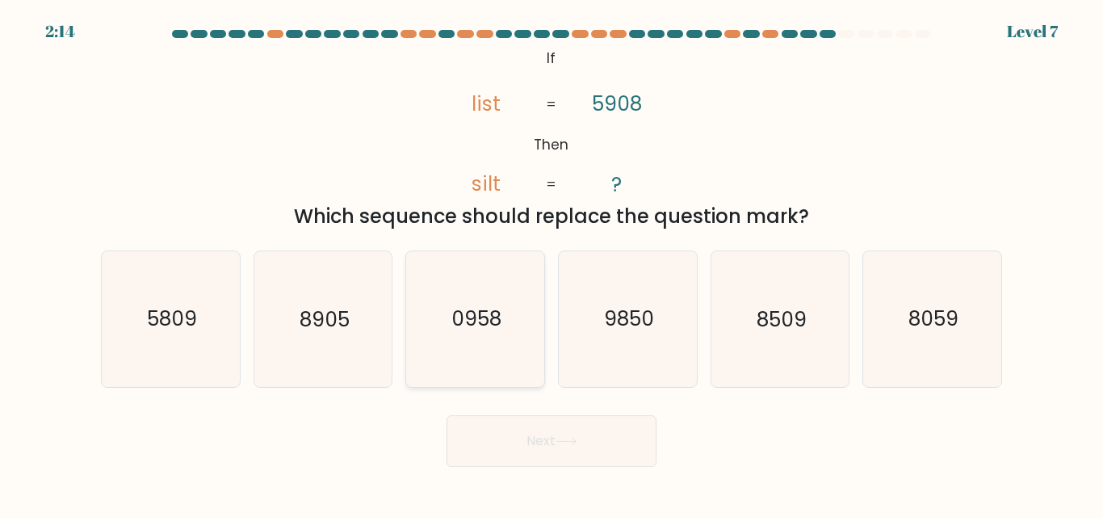
click at [497, 346] on icon "0958" at bounding box center [475, 318] width 135 height 135
click at [551, 263] on input "c. 0958" at bounding box center [551, 261] width 1 height 4
radio input "true"
click at [530, 433] on button "Next" at bounding box center [552, 441] width 210 height 52
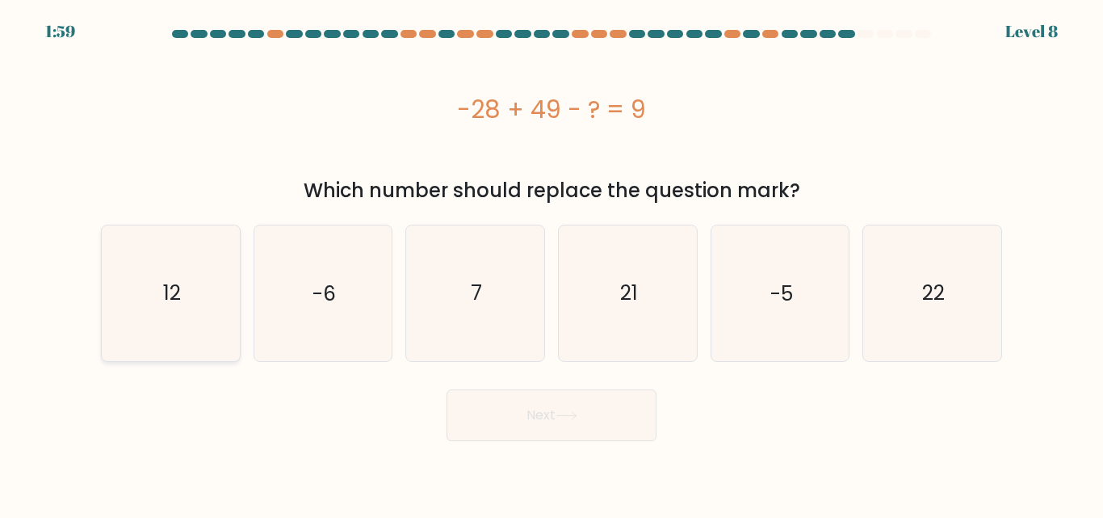
click at [219, 278] on icon "12" at bounding box center [170, 292] width 135 height 135
click at [551, 263] on input "a. 12" at bounding box center [551, 261] width 1 height 4
radio input "true"
click at [470, 396] on button "Next" at bounding box center [552, 415] width 210 height 52
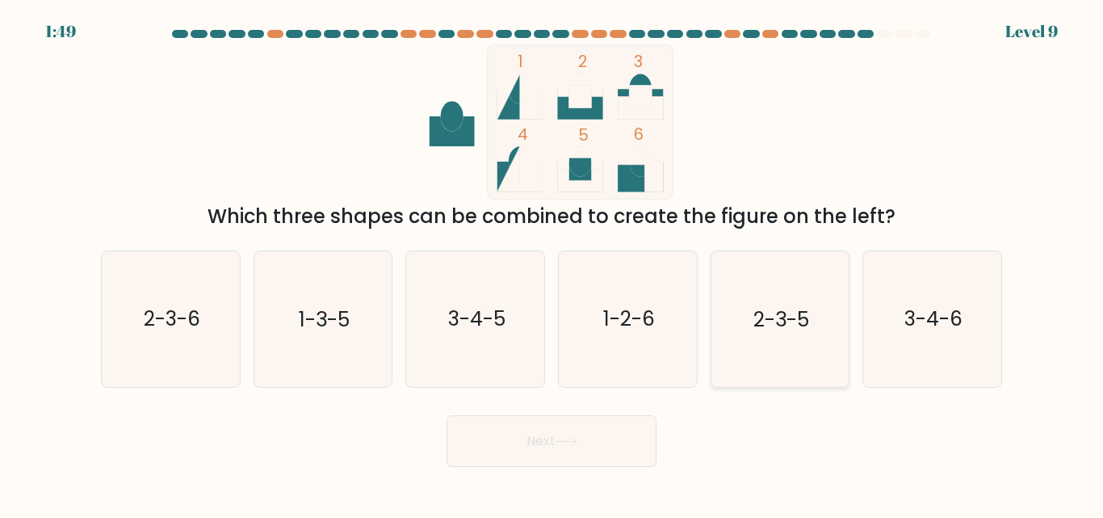
click at [765, 301] on icon "2-3-5" at bounding box center [779, 318] width 135 height 135
click at [552, 263] on input "e. 2-3-5" at bounding box center [551, 261] width 1 height 4
radio input "true"
click at [618, 443] on button "Next" at bounding box center [552, 441] width 210 height 52
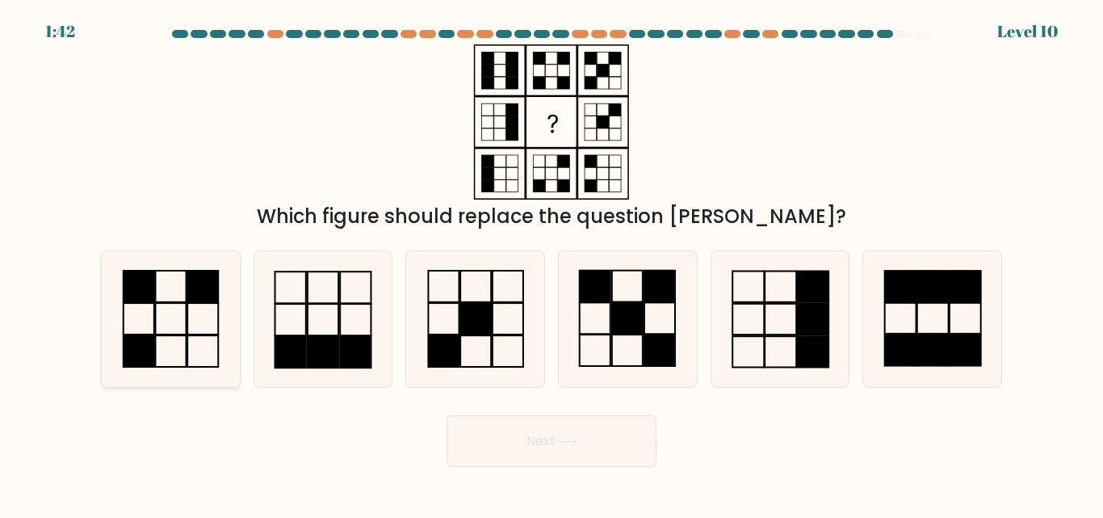
click at [179, 317] on icon at bounding box center [170, 318] width 135 height 135
click at [551, 263] on input "a." at bounding box center [551, 261] width 1 height 4
radio input "true"
click at [467, 451] on button "Next" at bounding box center [552, 441] width 210 height 52
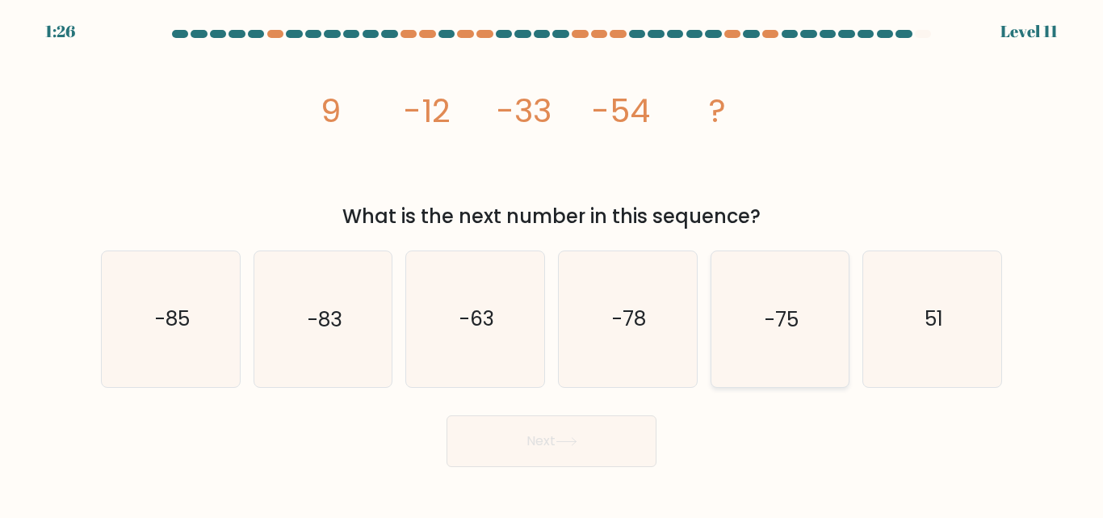
click at [739, 308] on icon "-75" at bounding box center [779, 318] width 135 height 135
click at [552, 263] on input "e. -75" at bounding box center [551, 261] width 1 height 4
radio input "true"
click at [565, 441] on button "Next" at bounding box center [552, 441] width 210 height 52
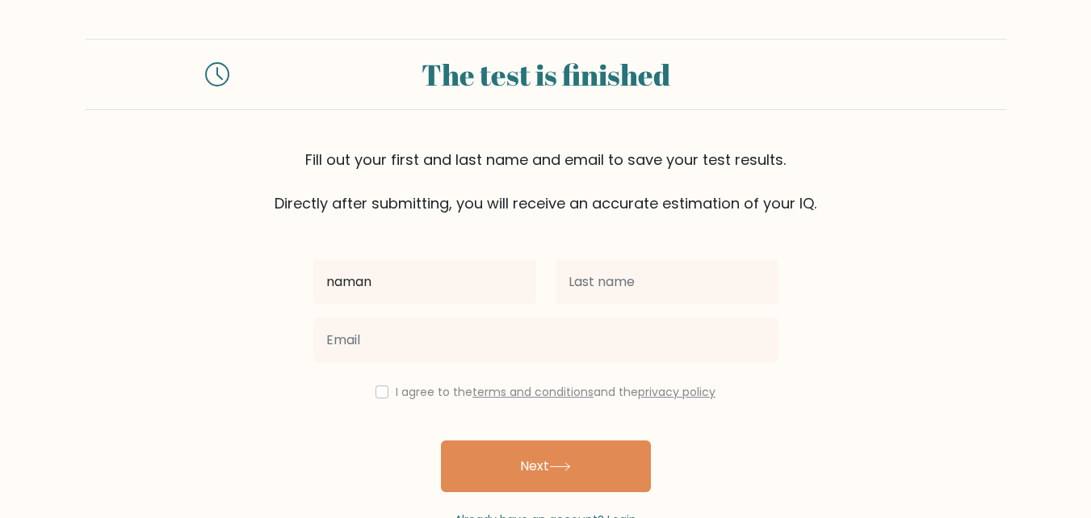
type input "naman"
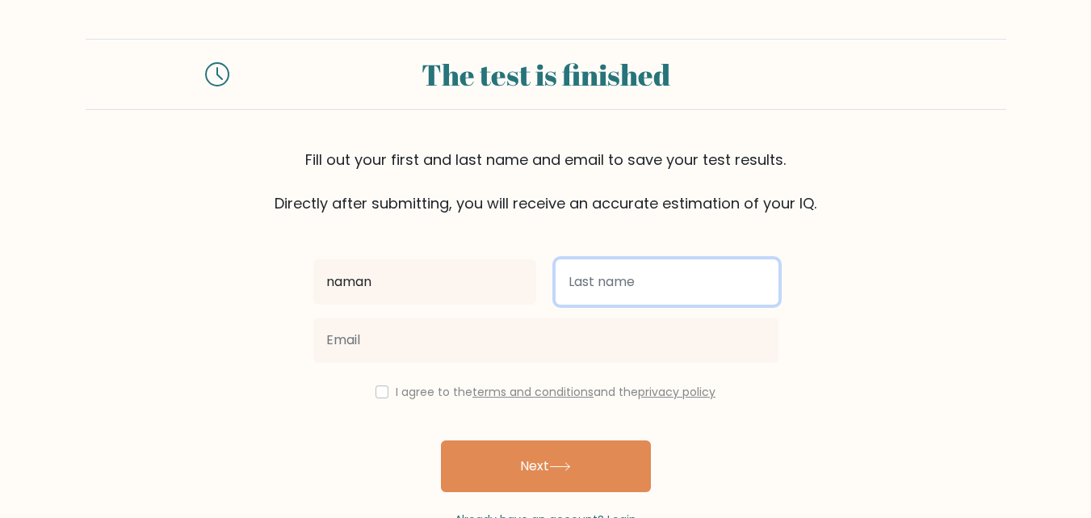
click at [639, 288] on input "text" at bounding box center [667, 281] width 223 height 45
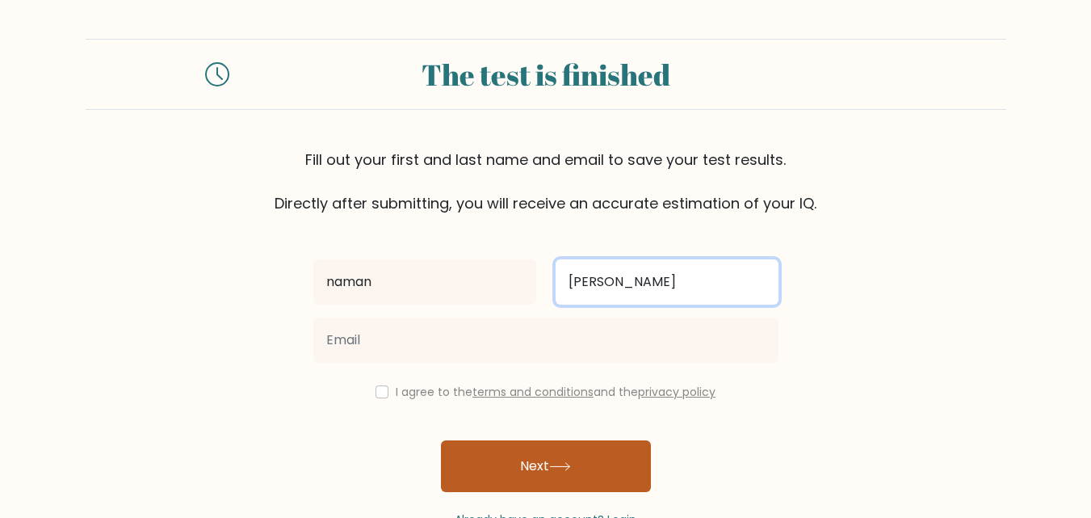
type input "[PERSON_NAME]"
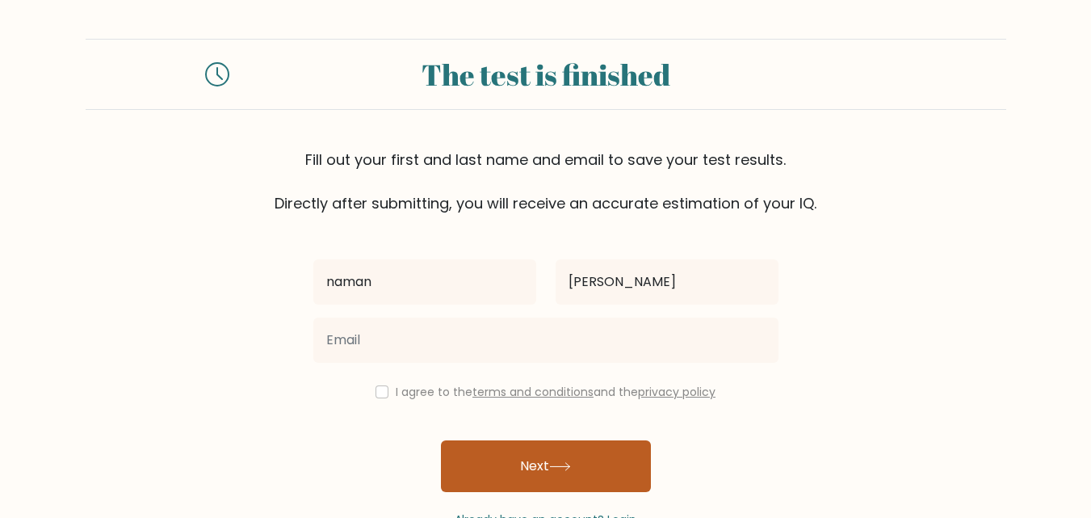
click at [577, 448] on button "Next" at bounding box center [546, 466] width 210 height 52
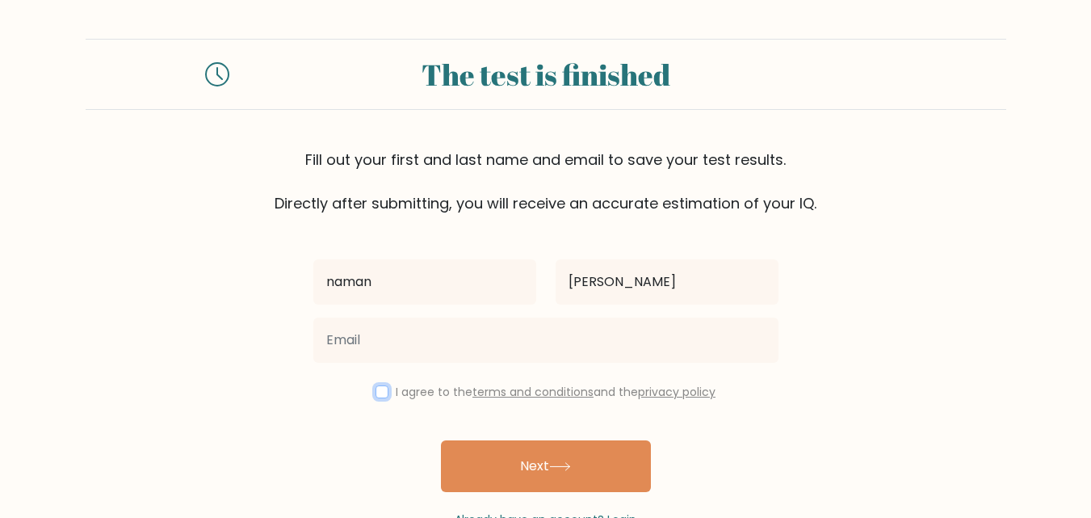
click at [379, 396] on input "checkbox" at bounding box center [381, 391] width 13 height 13
checkbox input "true"
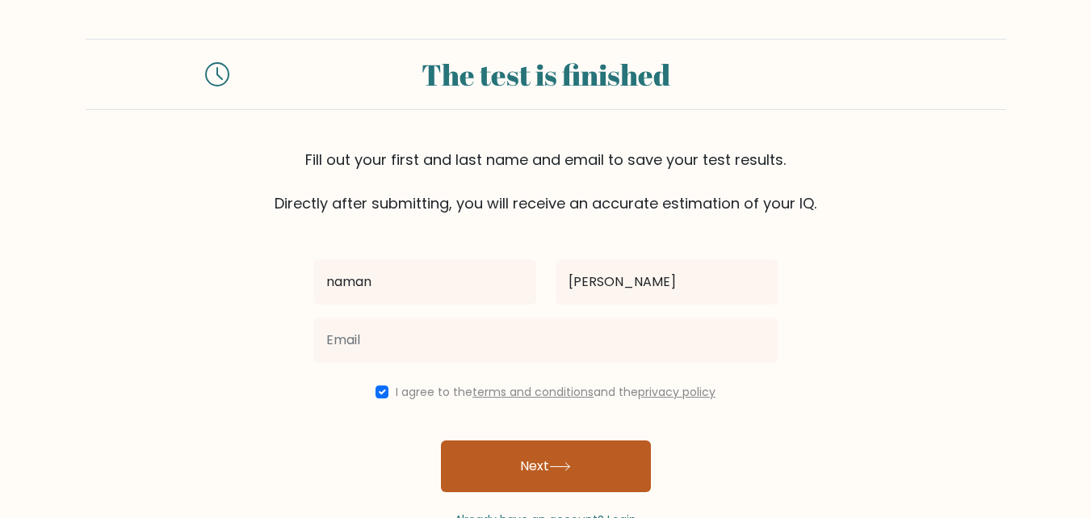
click at [470, 471] on button "Next" at bounding box center [546, 466] width 210 height 52
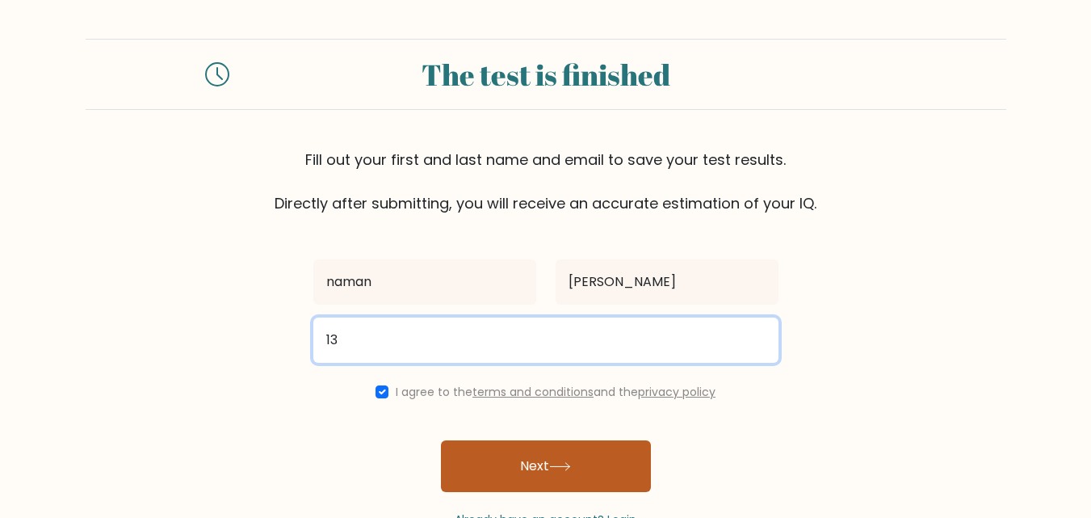
type input "13namannarnawre@gmail.com"
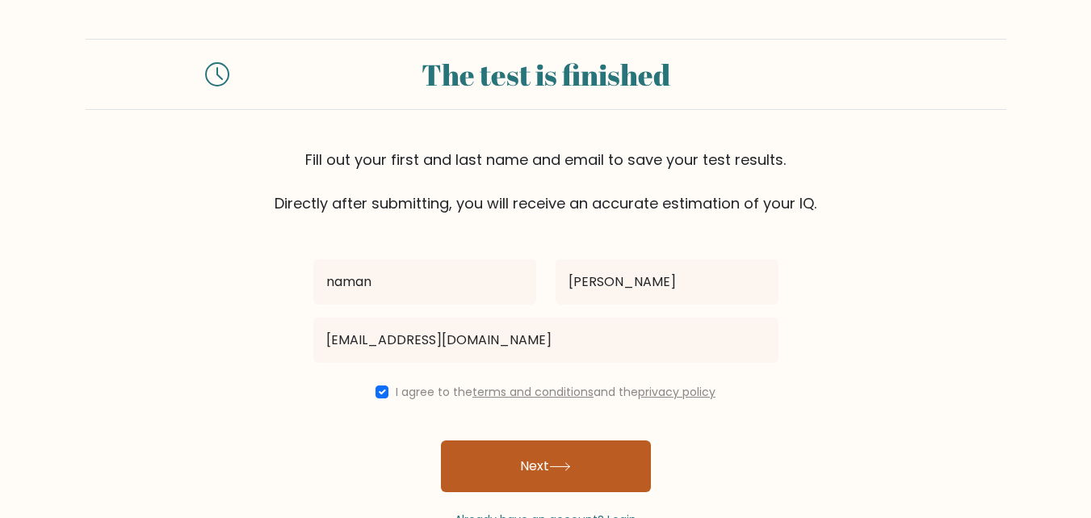
click at [467, 458] on button "Next" at bounding box center [546, 466] width 210 height 52
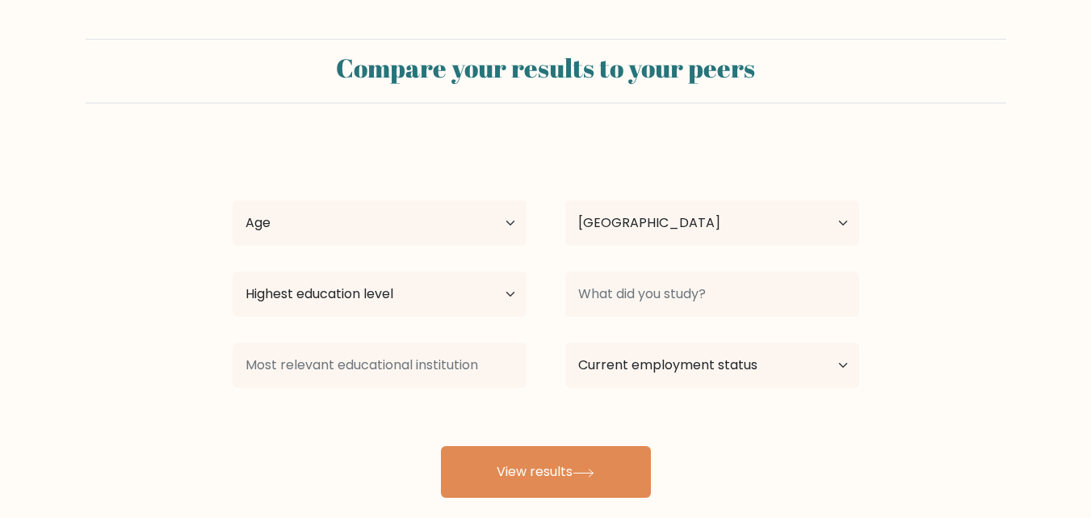
select select "IN"
click at [403, 228] on select "Age Under [DEMOGRAPHIC_DATA] [DEMOGRAPHIC_DATA] [DEMOGRAPHIC_DATA] [DEMOGRAPHIC…" at bounding box center [380, 222] width 294 height 45
select select "18_24"
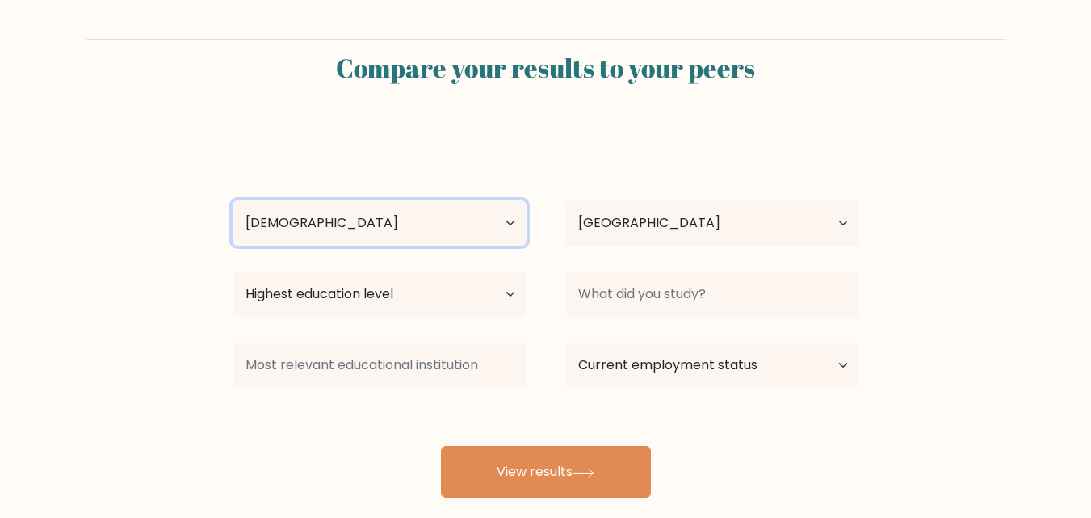
click at [233, 200] on select "Age Under [DEMOGRAPHIC_DATA] [DEMOGRAPHIC_DATA] [DEMOGRAPHIC_DATA] [DEMOGRAPHIC…" at bounding box center [380, 222] width 294 height 45
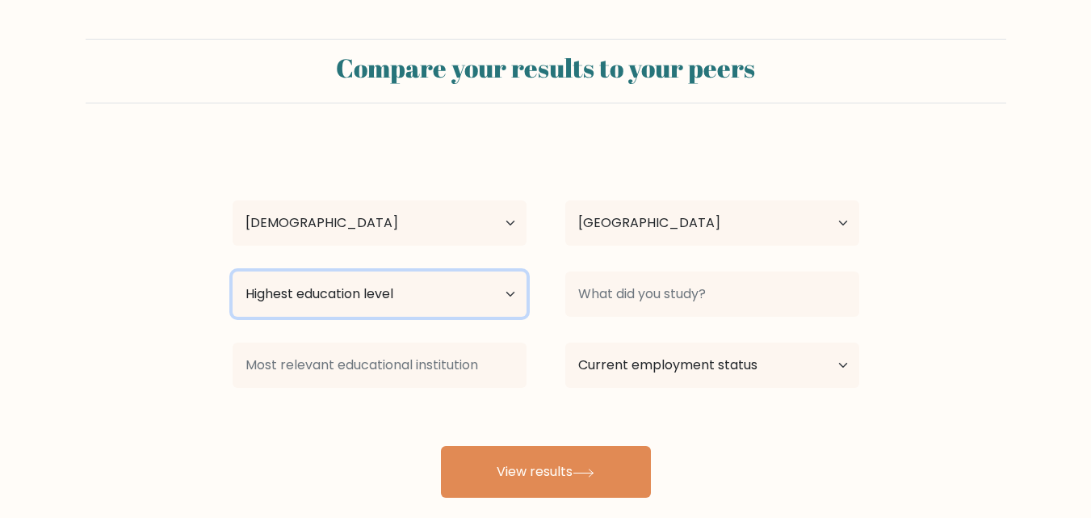
click at [386, 287] on select "Highest education level No schooling Primary Lower Secondary Upper Secondary Oc…" at bounding box center [380, 293] width 294 height 45
select select "bachelors_degree"
click at [233, 271] on select "Highest education level No schooling Primary Lower Secondary Upper Secondary Oc…" at bounding box center [380, 293] width 294 height 45
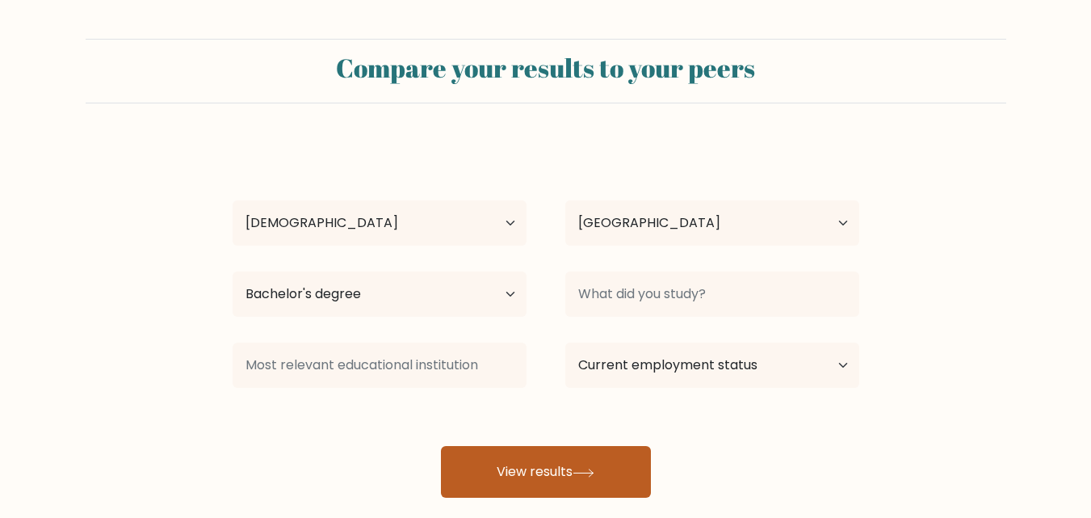
click at [499, 496] on button "View results" at bounding box center [546, 472] width 210 height 52
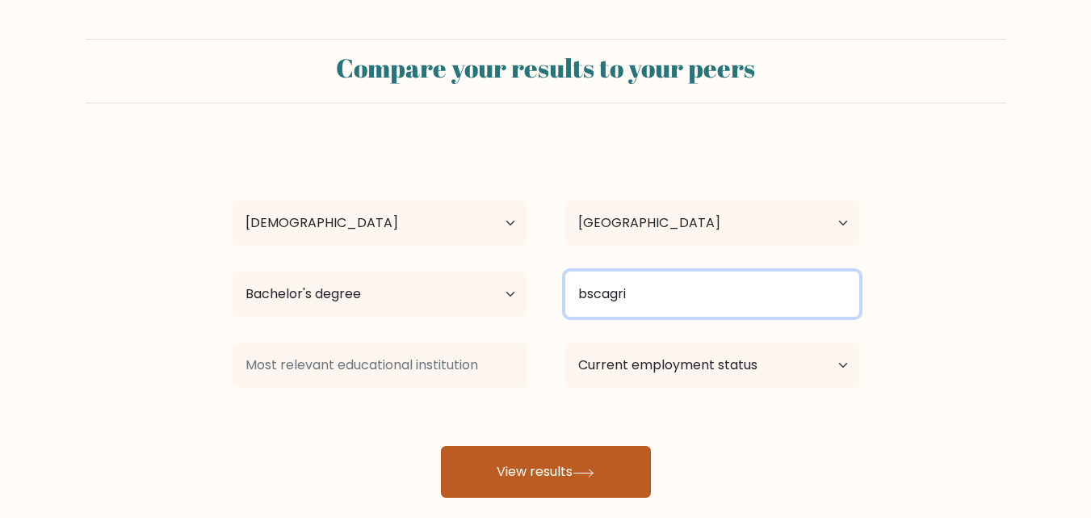
type input "bscagri"
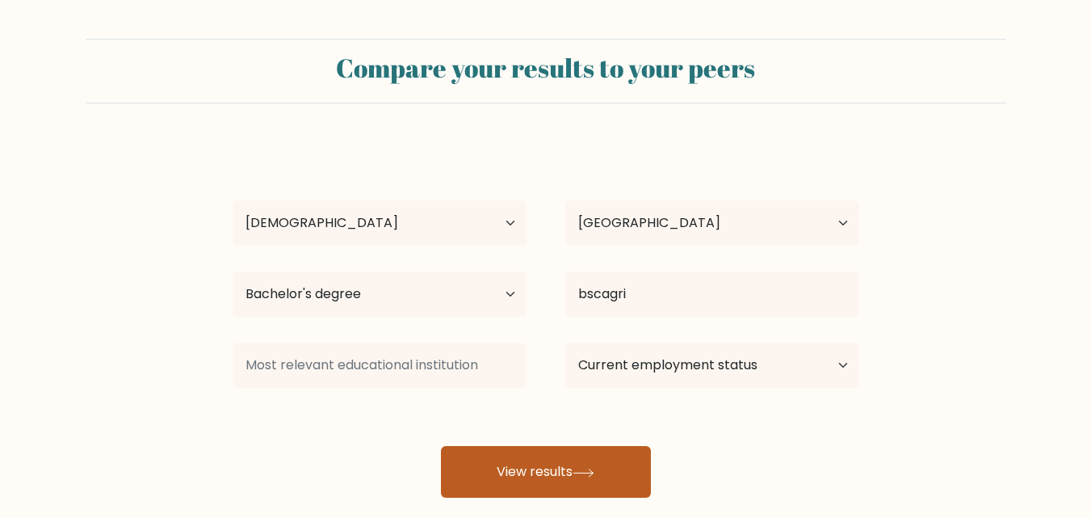
click at [563, 493] on button "View results" at bounding box center [546, 472] width 210 height 52
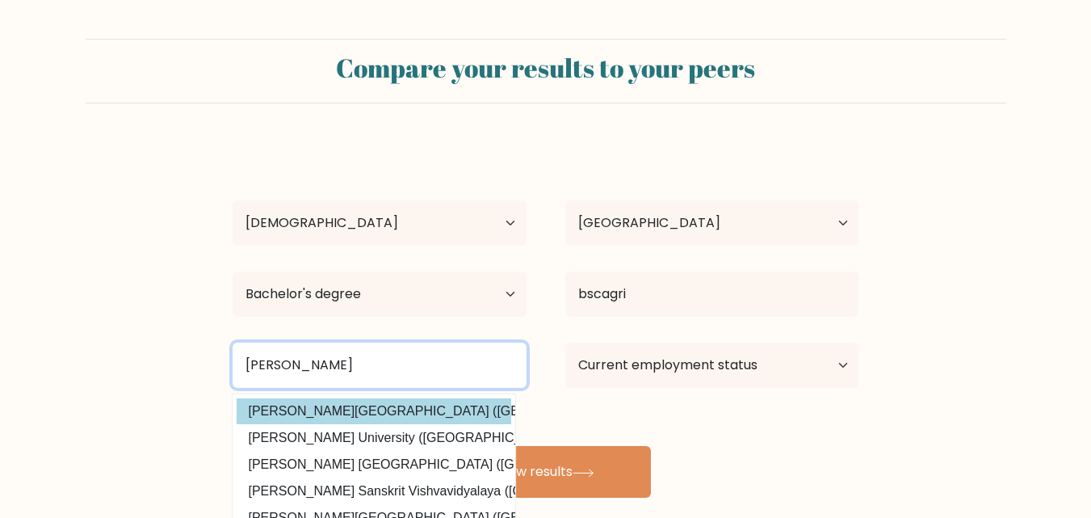
type input "shri shi"
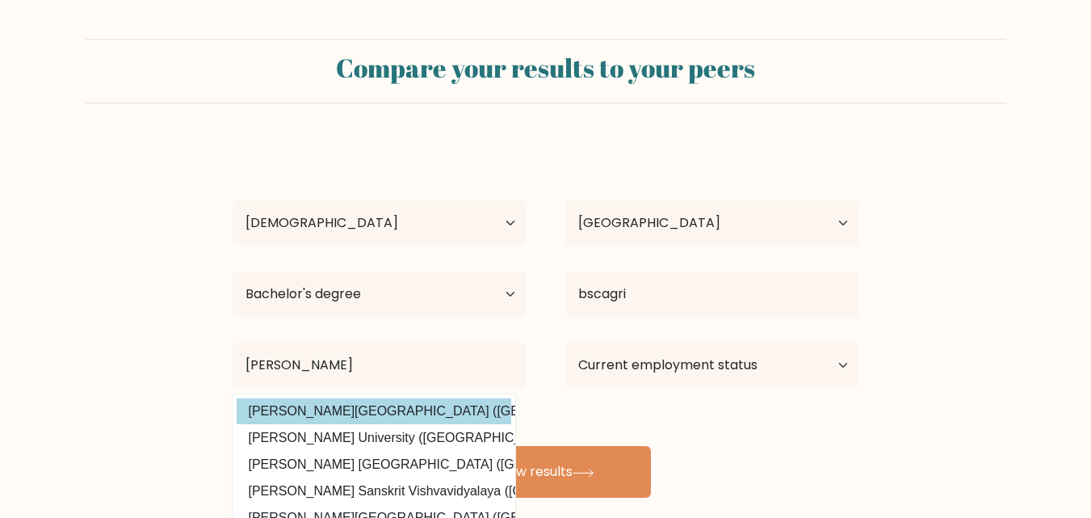
click at [448, 401] on div "naman narnaware Age Under 18 years old 18-24 years old 25-34 years old 35-44 ye…" at bounding box center [546, 319] width 646 height 355
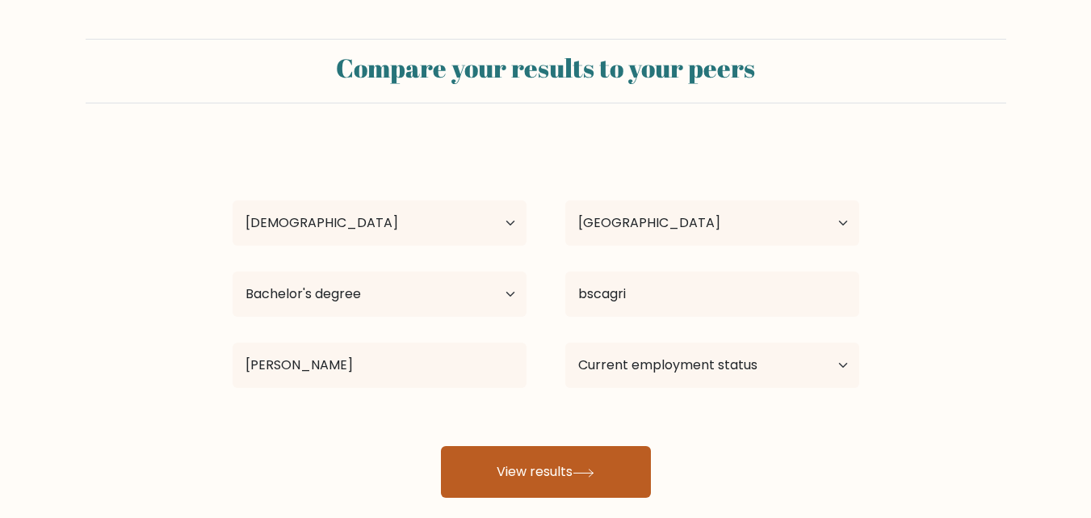
click at [489, 447] on div "naman narnaware Age Under 18 years old 18-24 years old 25-34 years old 35-44 ye…" at bounding box center [546, 319] width 646 height 355
click at [489, 447] on button "View results" at bounding box center [546, 472] width 210 height 52
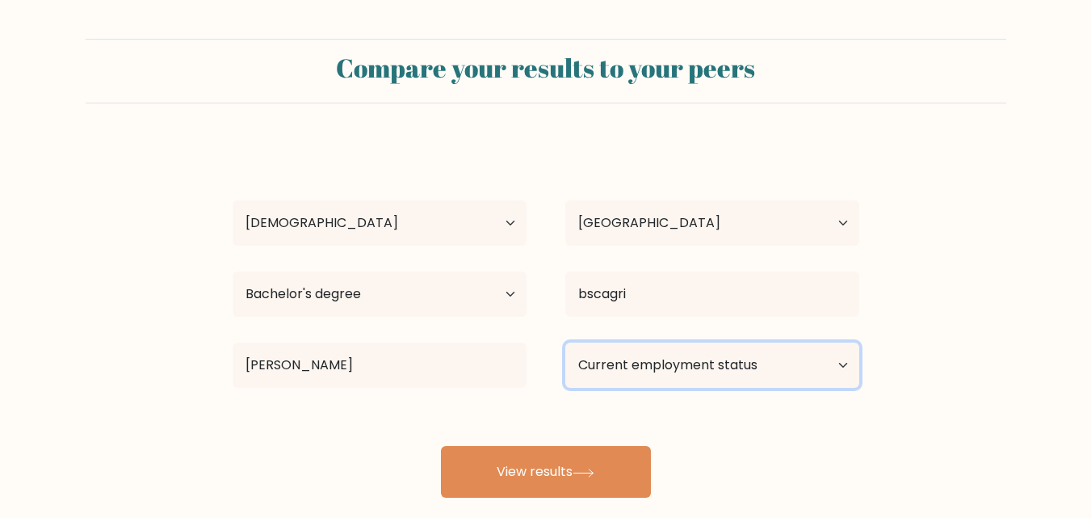
click at [678, 367] on select "Current employment status Employed Student Retired Other / prefer not to answer" at bounding box center [712, 364] width 294 height 45
select select "student"
click at [565, 342] on select "Current employment status Employed Student Retired Other / prefer not to answer" at bounding box center [712, 364] width 294 height 45
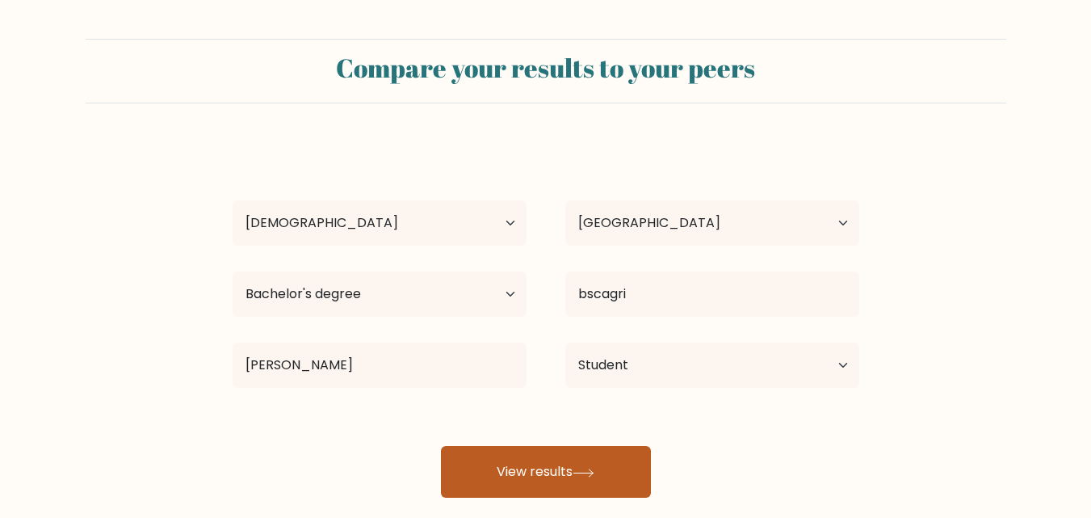
click at [607, 463] on button "View results" at bounding box center [546, 472] width 210 height 52
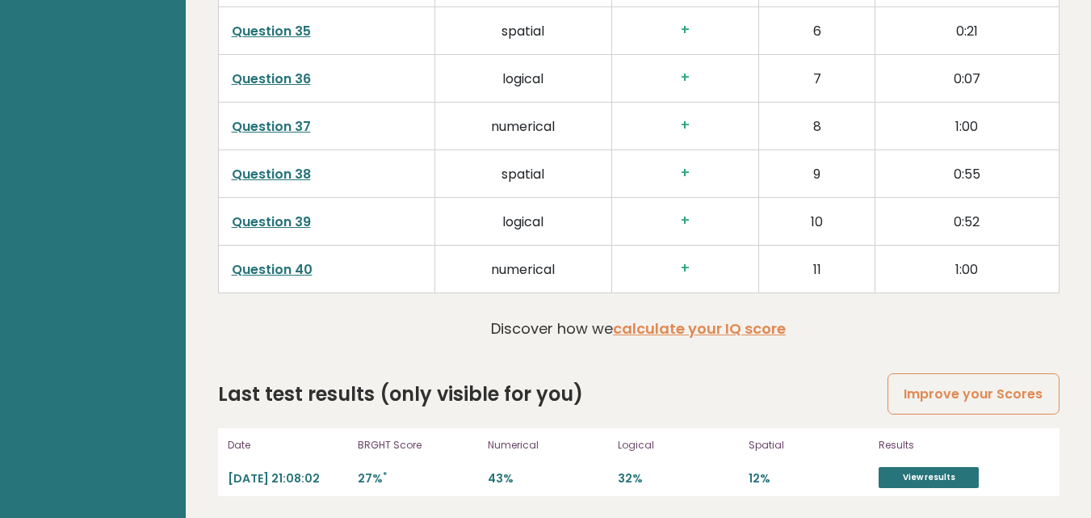
scroll to position [4157, 0]
